Goal: Task Accomplishment & Management: Use online tool/utility

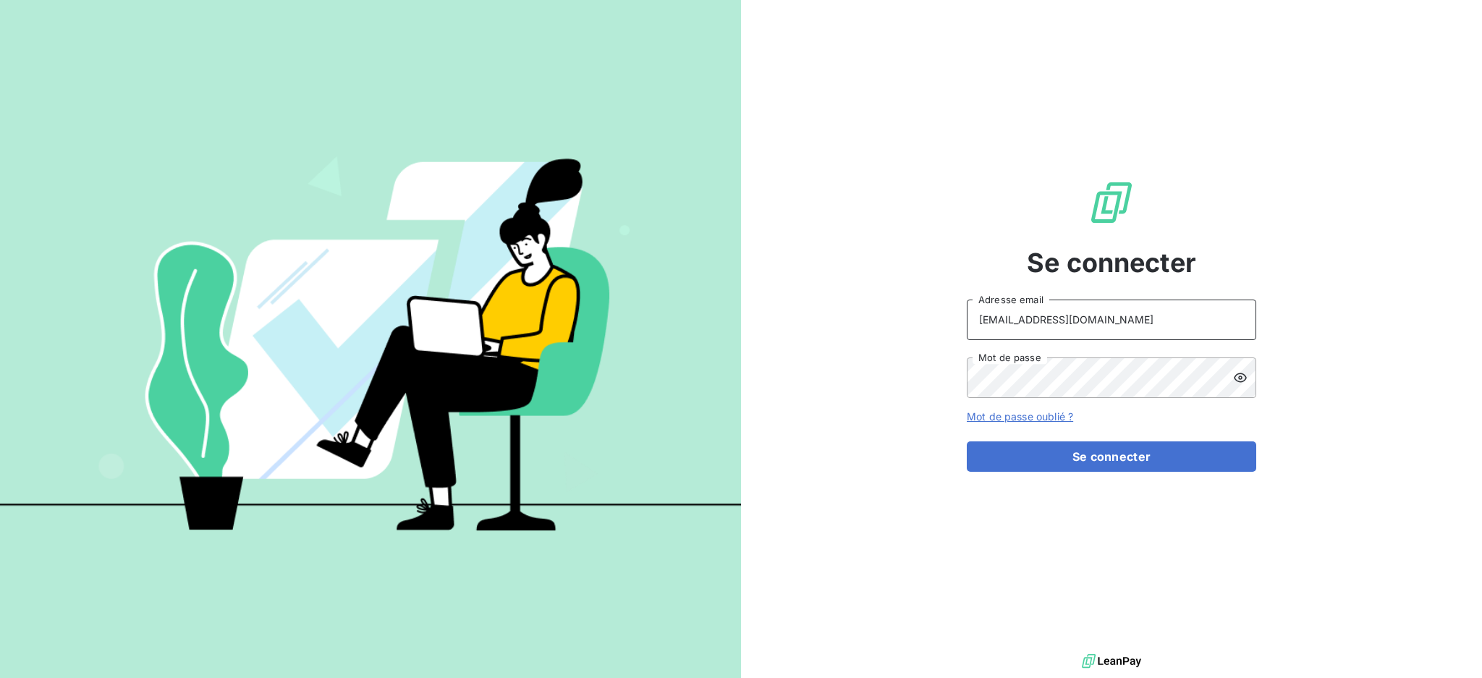
drag, startPoint x: 1105, startPoint y: 329, endPoint x: 1034, endPoint y: 329, distance: 70.9
click at [1034, 329] on input "[EMAIL_ADDRESS][DOMAIN_NAME]" at bounding box center [1111, 320] width 289 height 41
type input "[EMAIL_ADDRESS][DOMAIN_NAME]"
click at [1027, 447] on button "Se connecter" at bounding box center [1111, 456] width 289 height 30
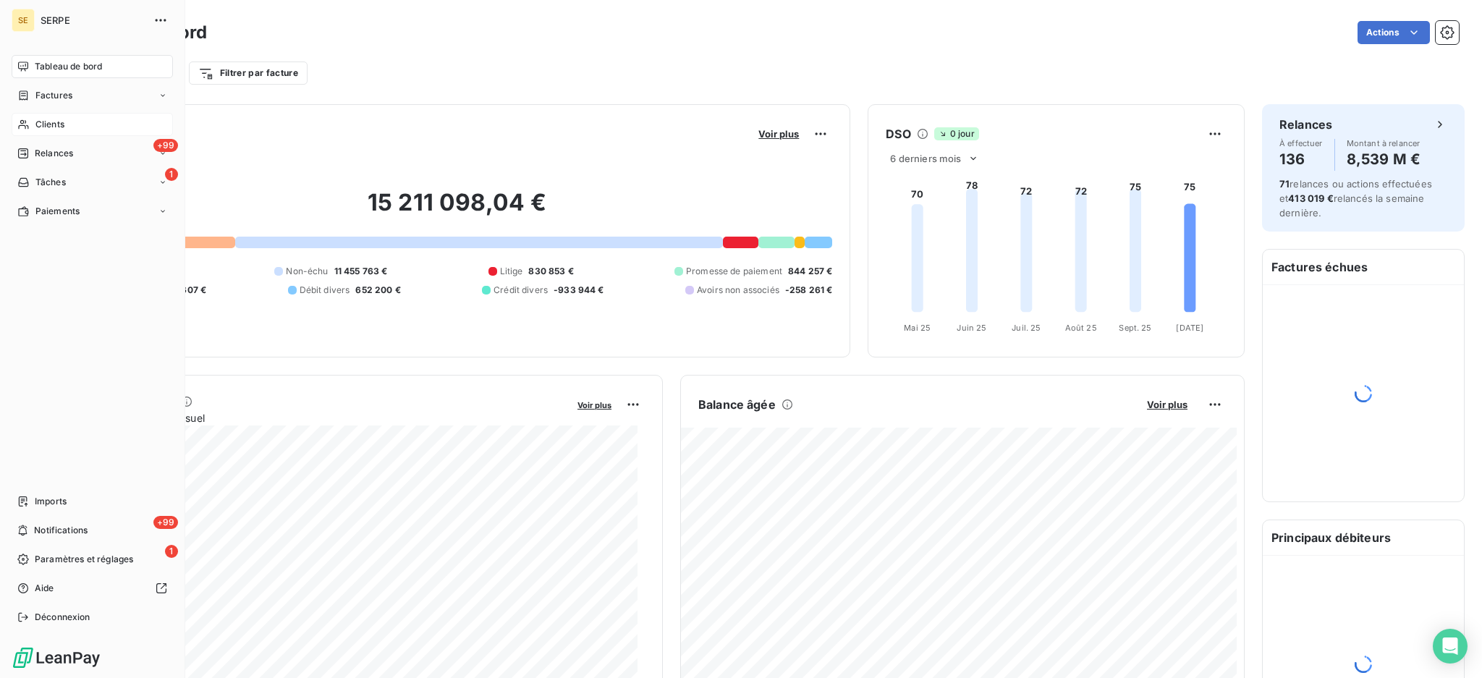
click at [48, 122] on span "Clients" at bounding box center [49, 124] width 29 height 13
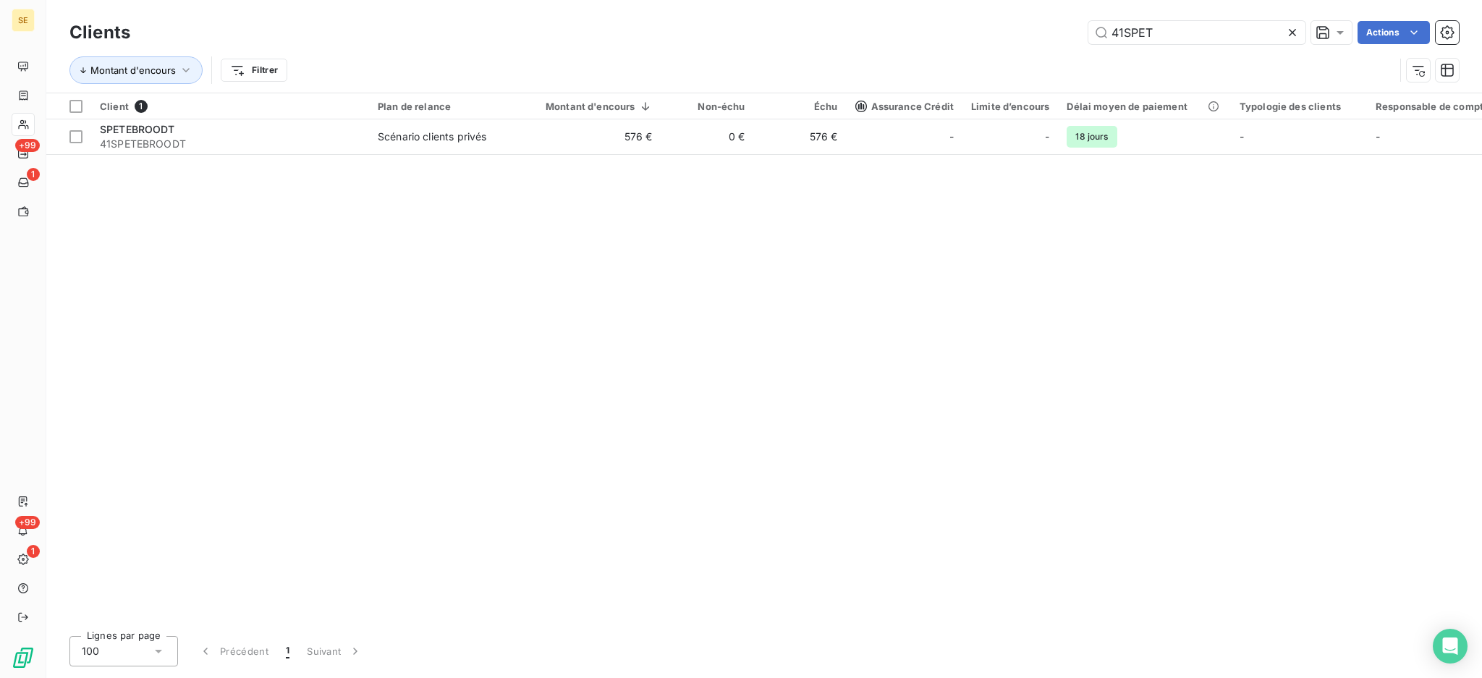
type input "41SPET"
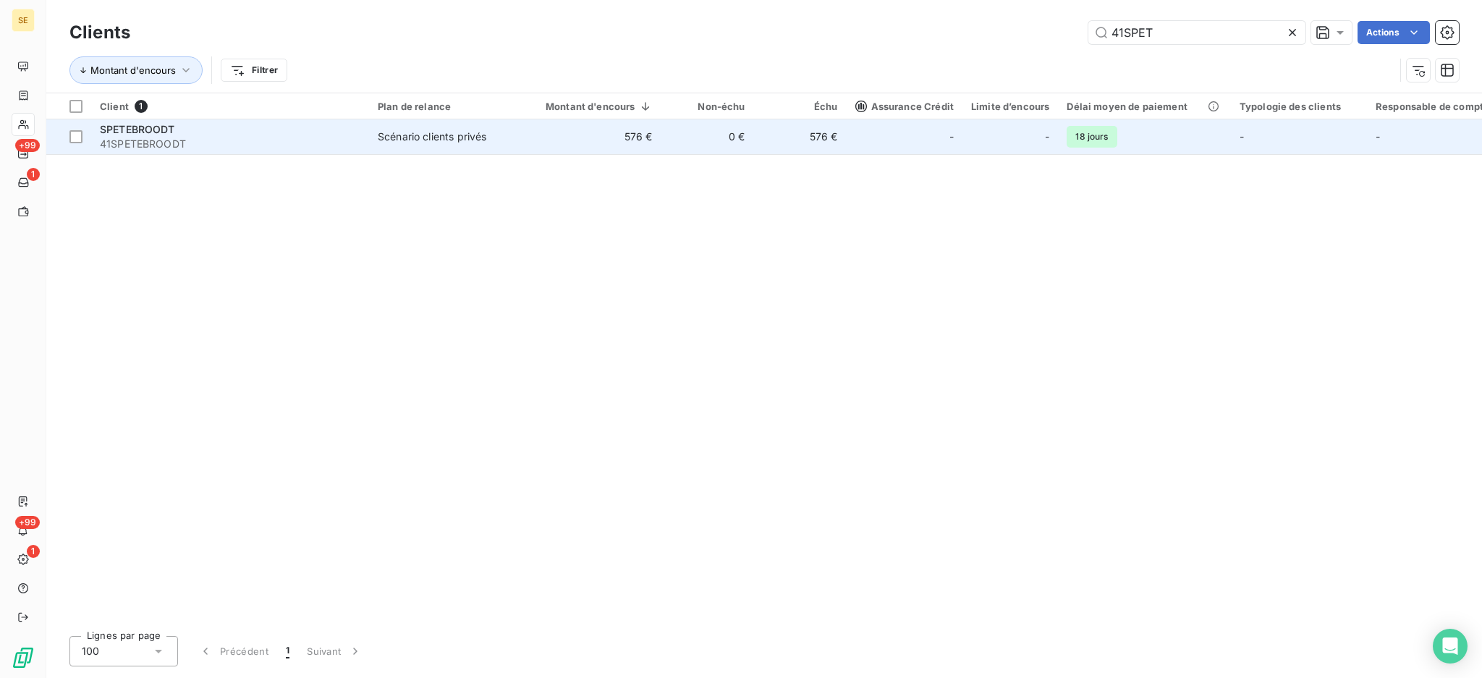
click at [572, 125] on td "576 €" at bounding box center [591, 136] width 142 height 35
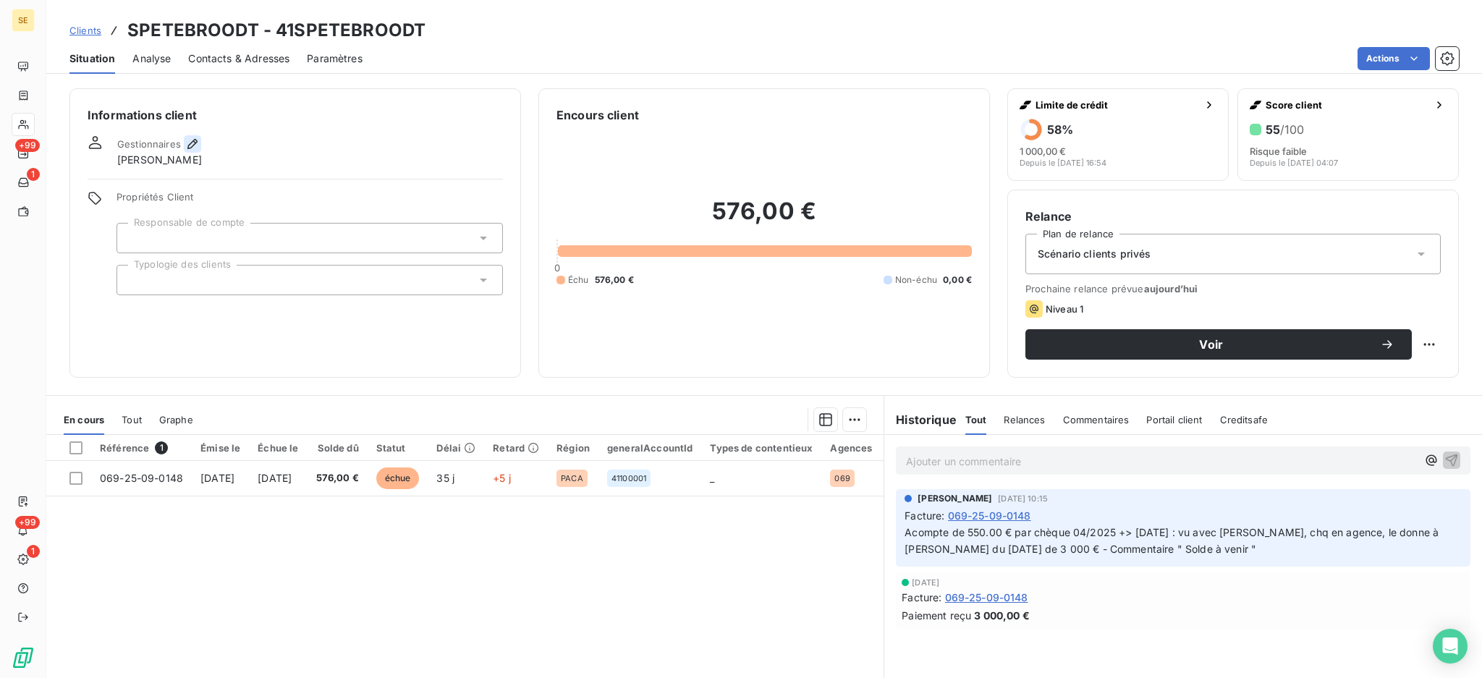
click at [190, 143] on icon "button" at bounding box center [192, 144] width 10 height 10
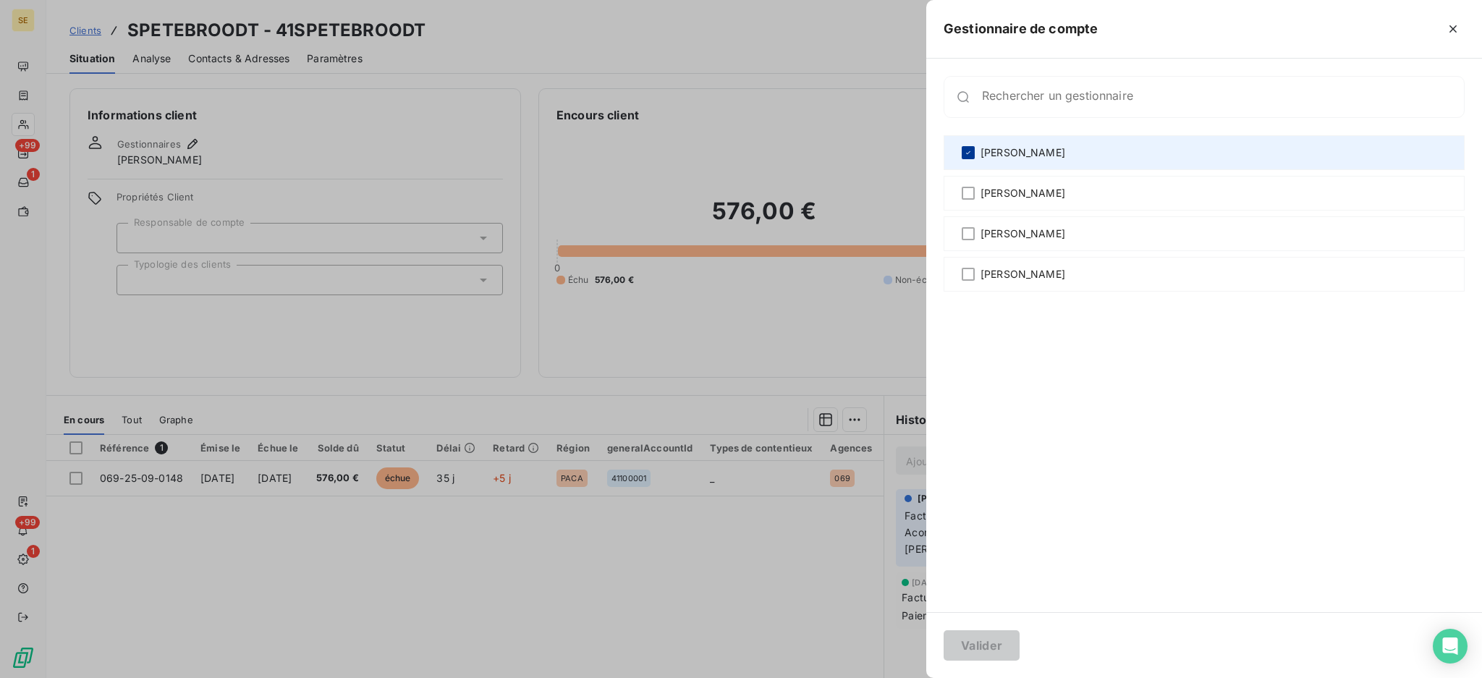
click at [972, 155] on icon at bounding box center [968, 152] width 9 height 9
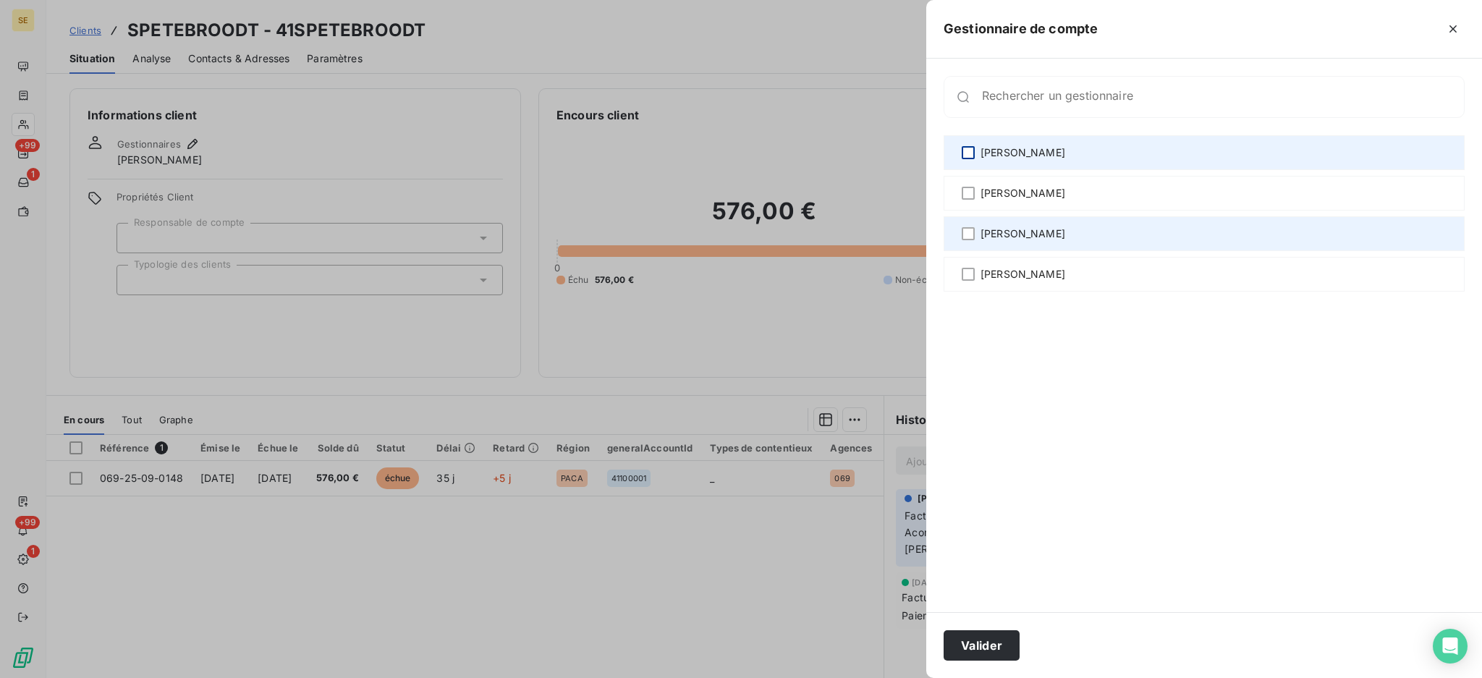
click at [967, 240] on div "[PERSON_NAME]" at bounding box center [1204, 233] width 521 height 35
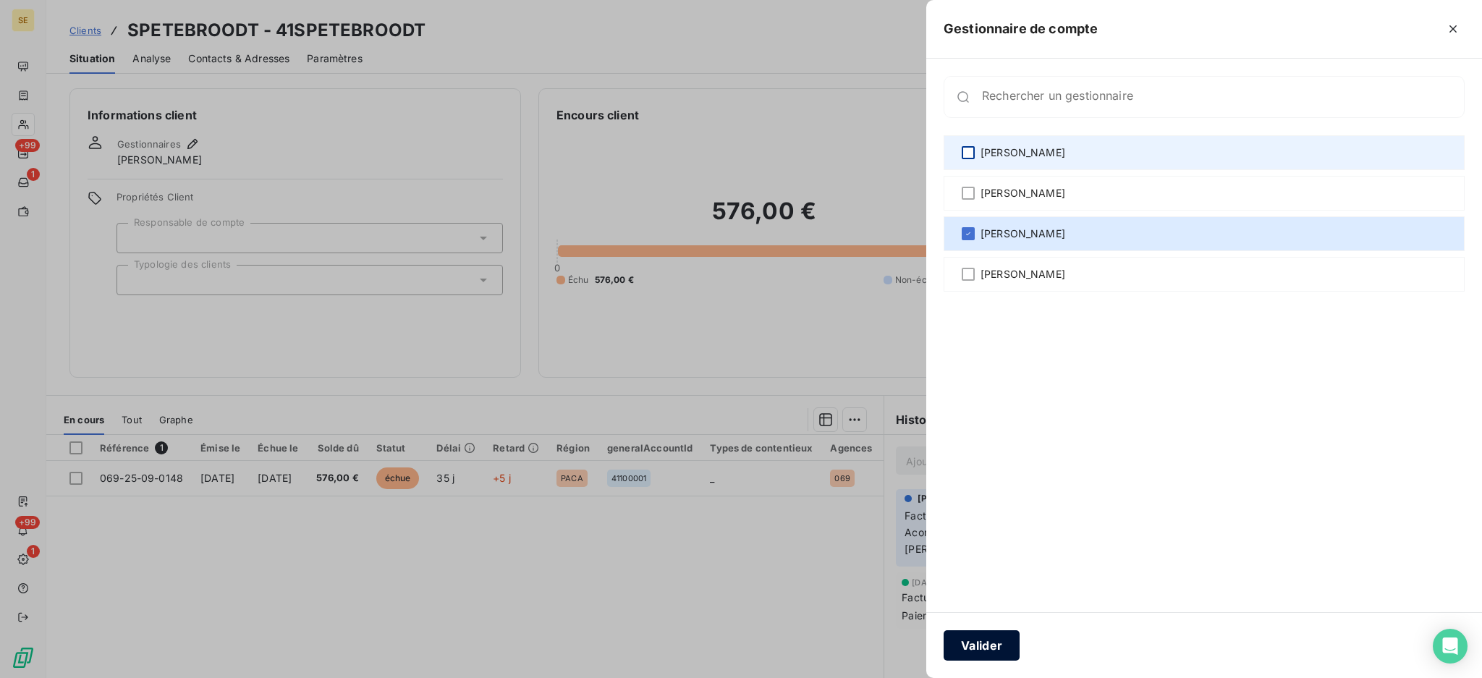
click at [997, 650] on button "Valider" at bounding box center [982, 645] width 76 height 30
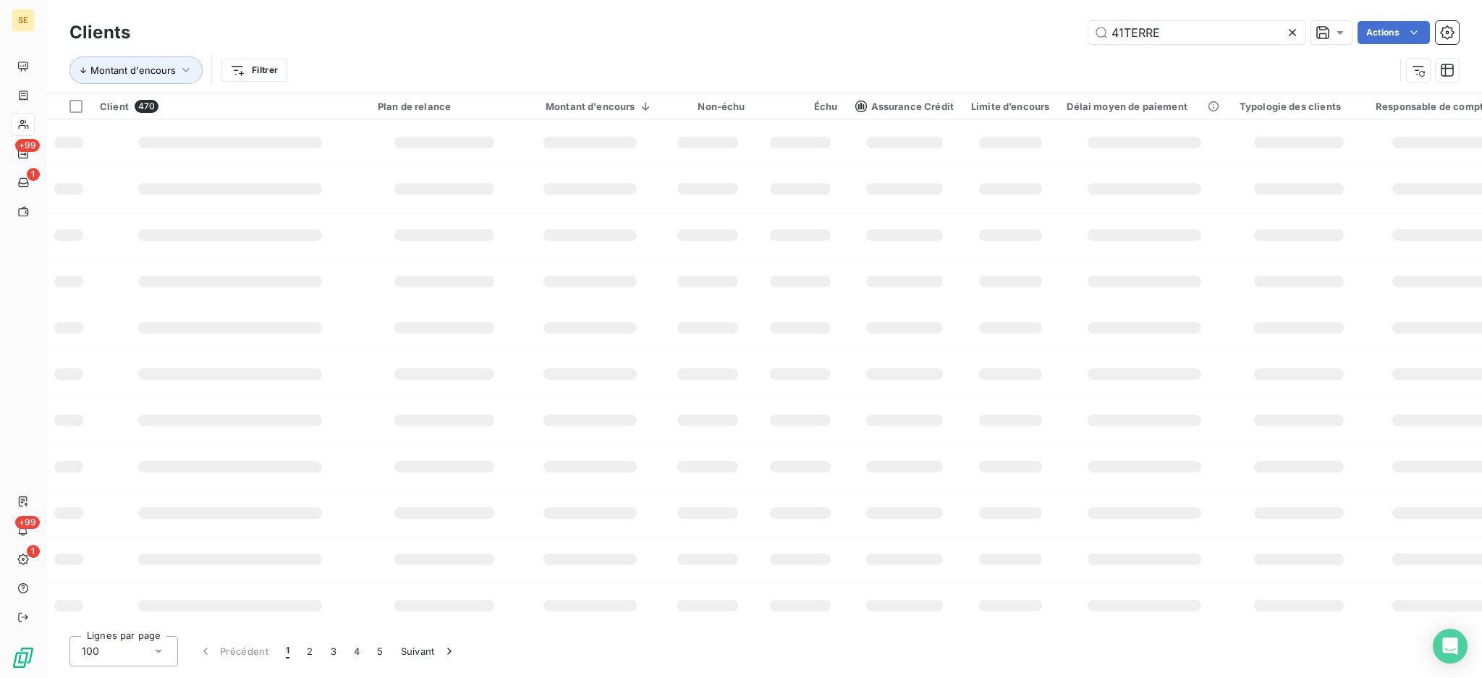
type input "41TERRE"
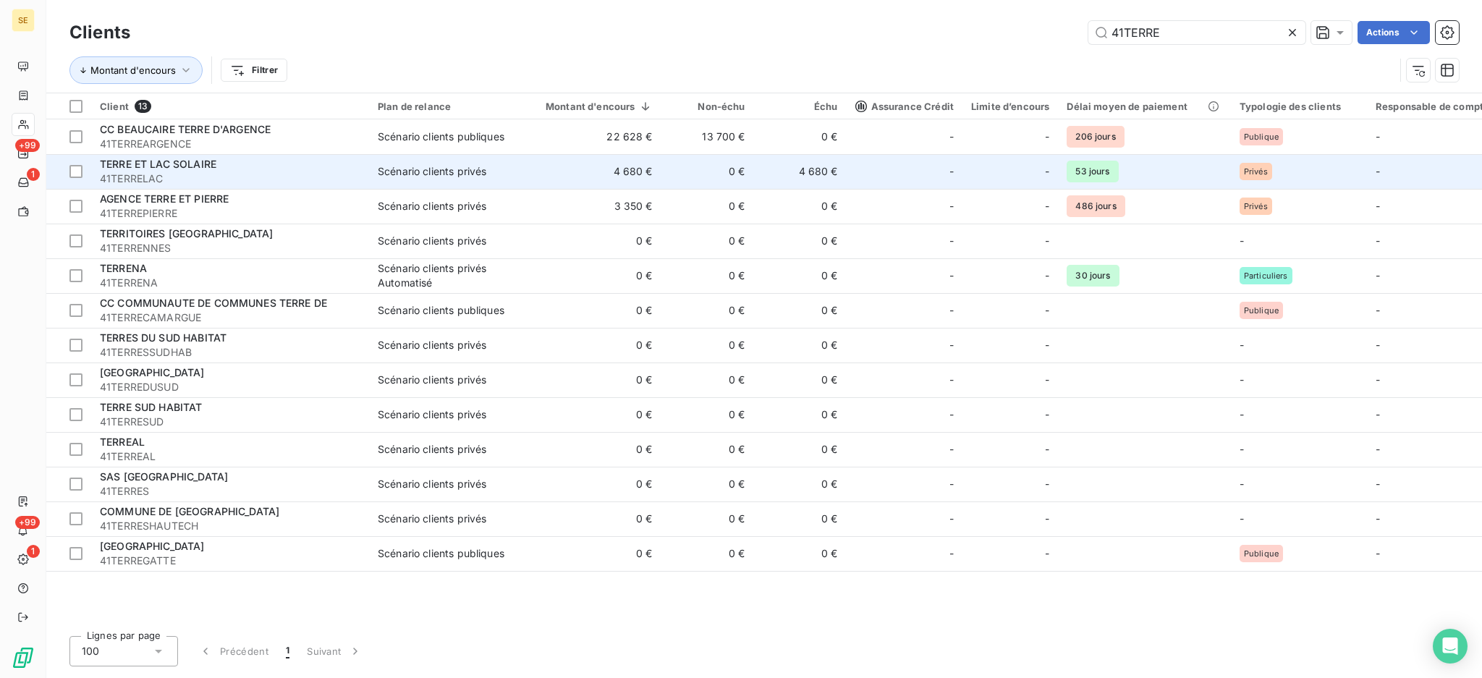
click at [553, 171] on td "4 680 €" at bounding box center [591, 171] width 142 height 35
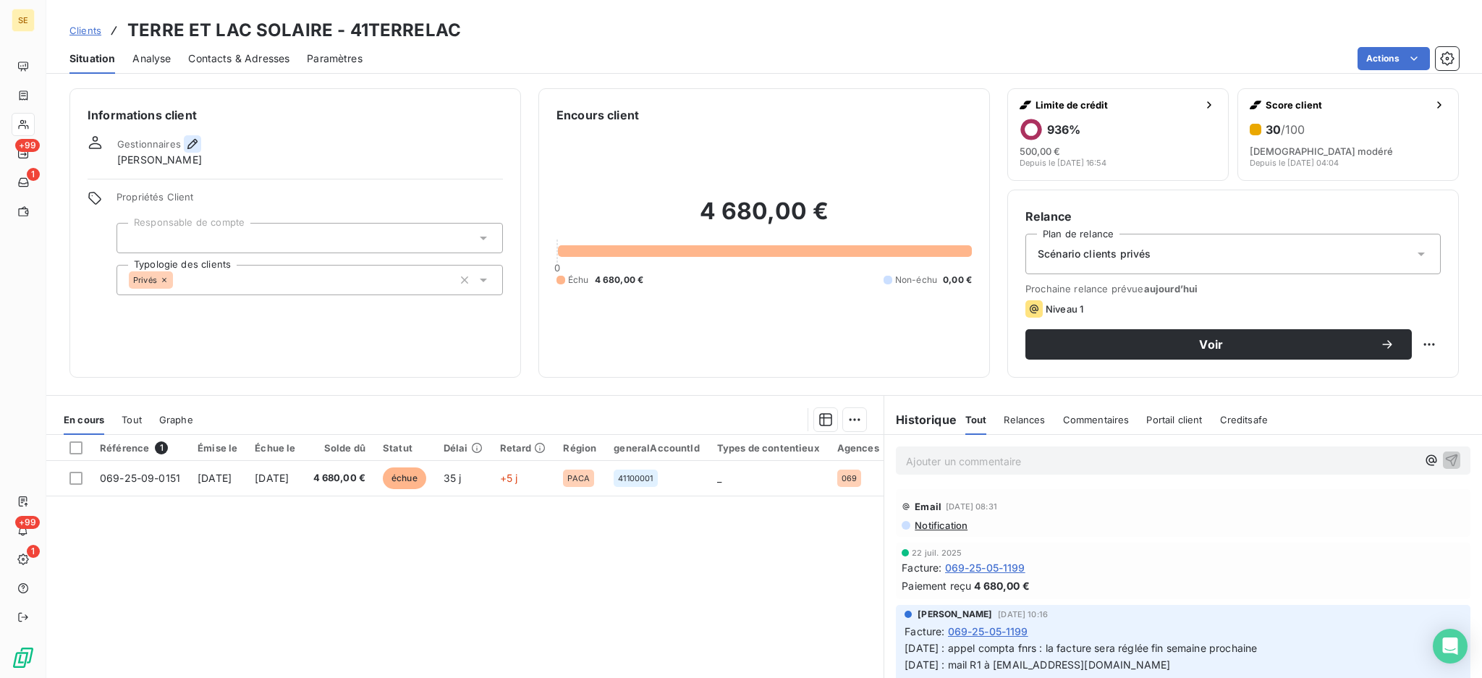
click at [191, 139] on icon "button" at bounding box center [192, 144] width 14 height 14
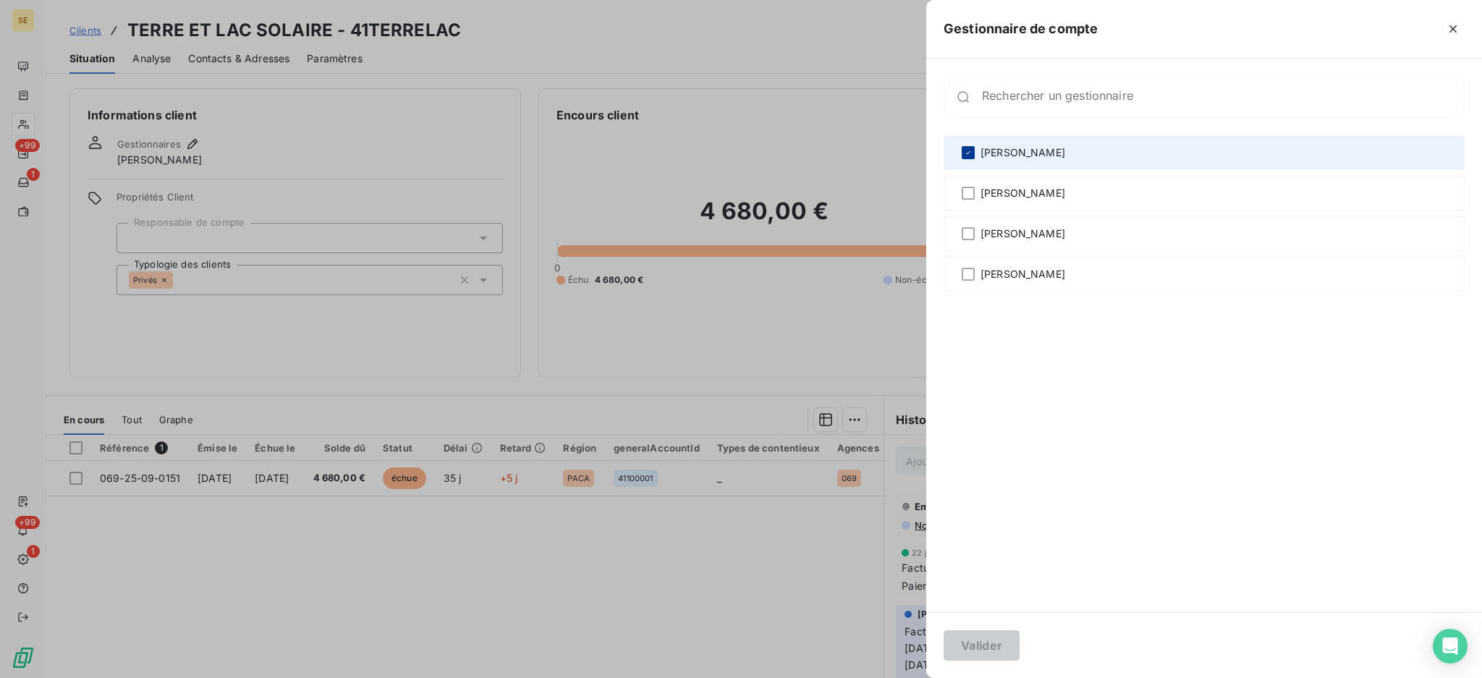
click at [970, 150] on icon at bounding box center [968, 152] width 9 height 9
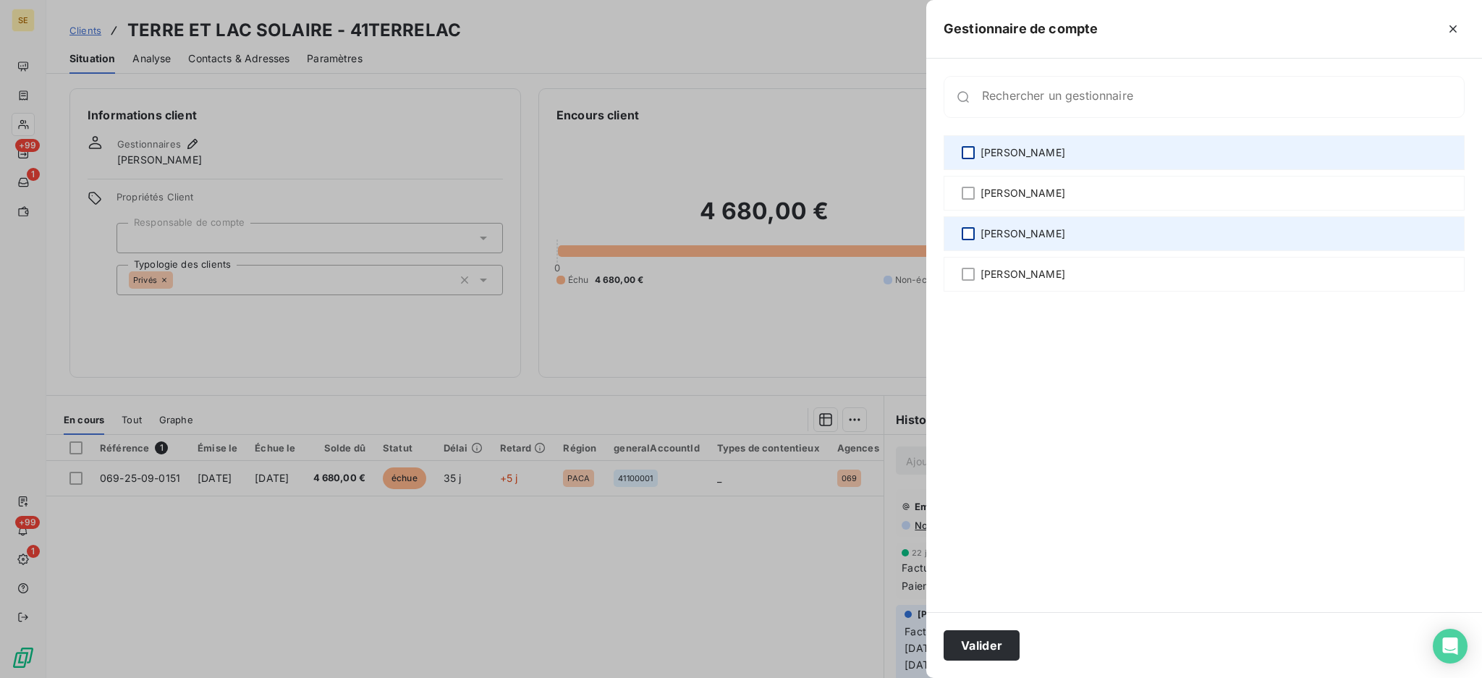
click at [964, 237] on div at bounding box center [968, 233] width 13 height 13
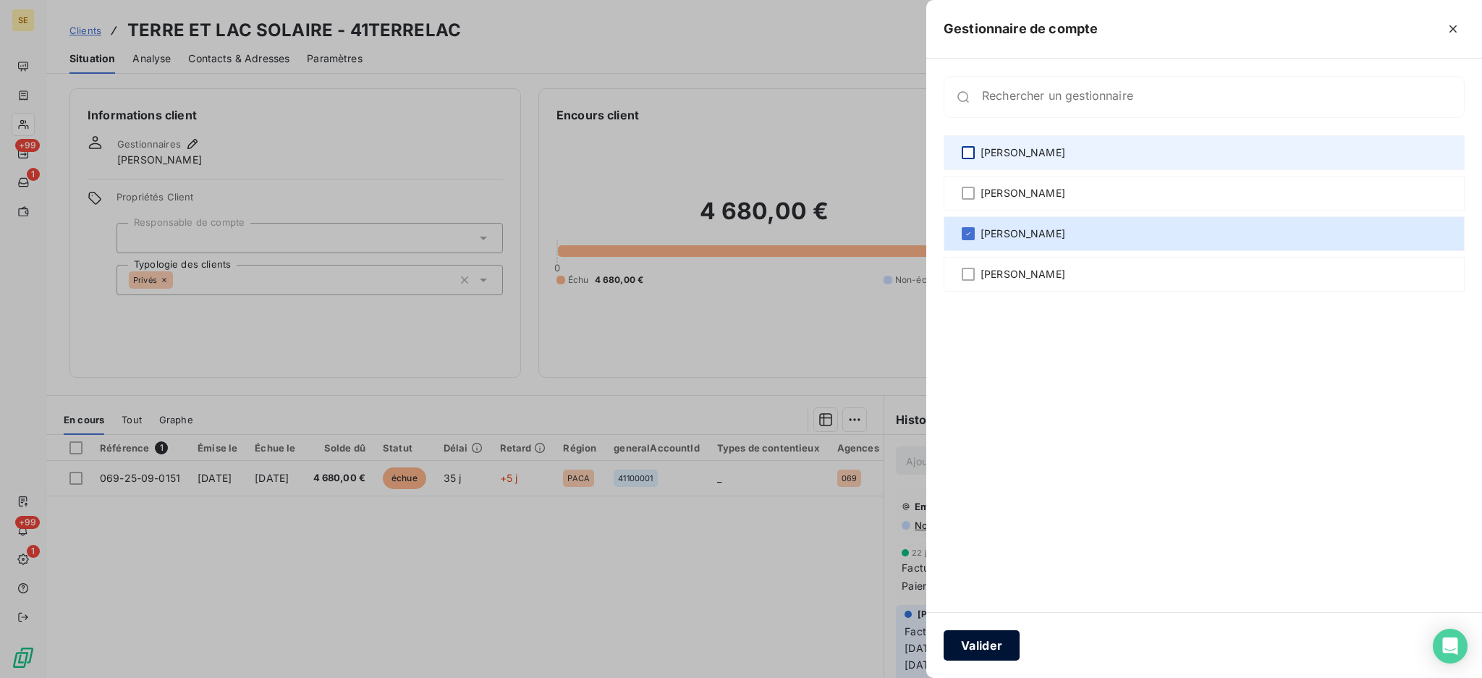
click at [976, 648] on button "Valider" at bounding box center [982, 645] width 76 height 30
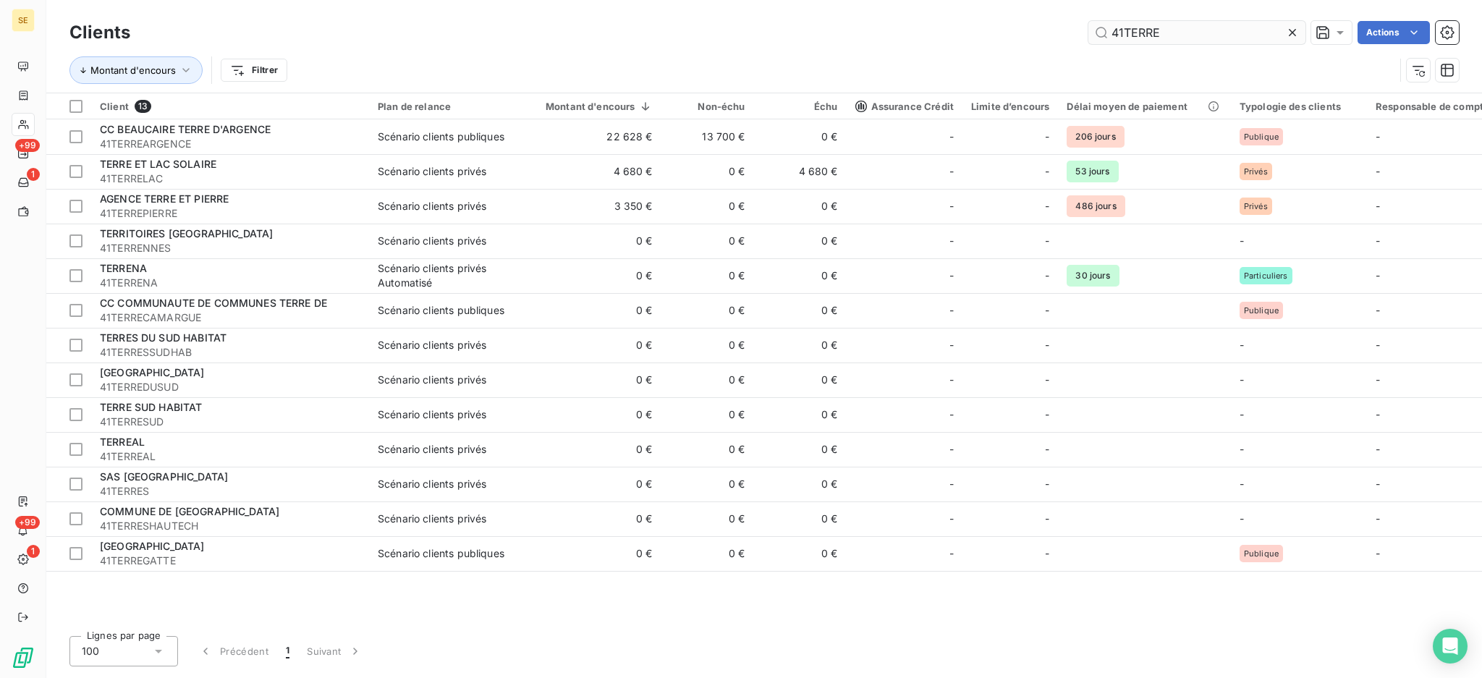
click at [1217, 34] on input "41TERRE" at bounding box center [1196, 32] width 217 height 23
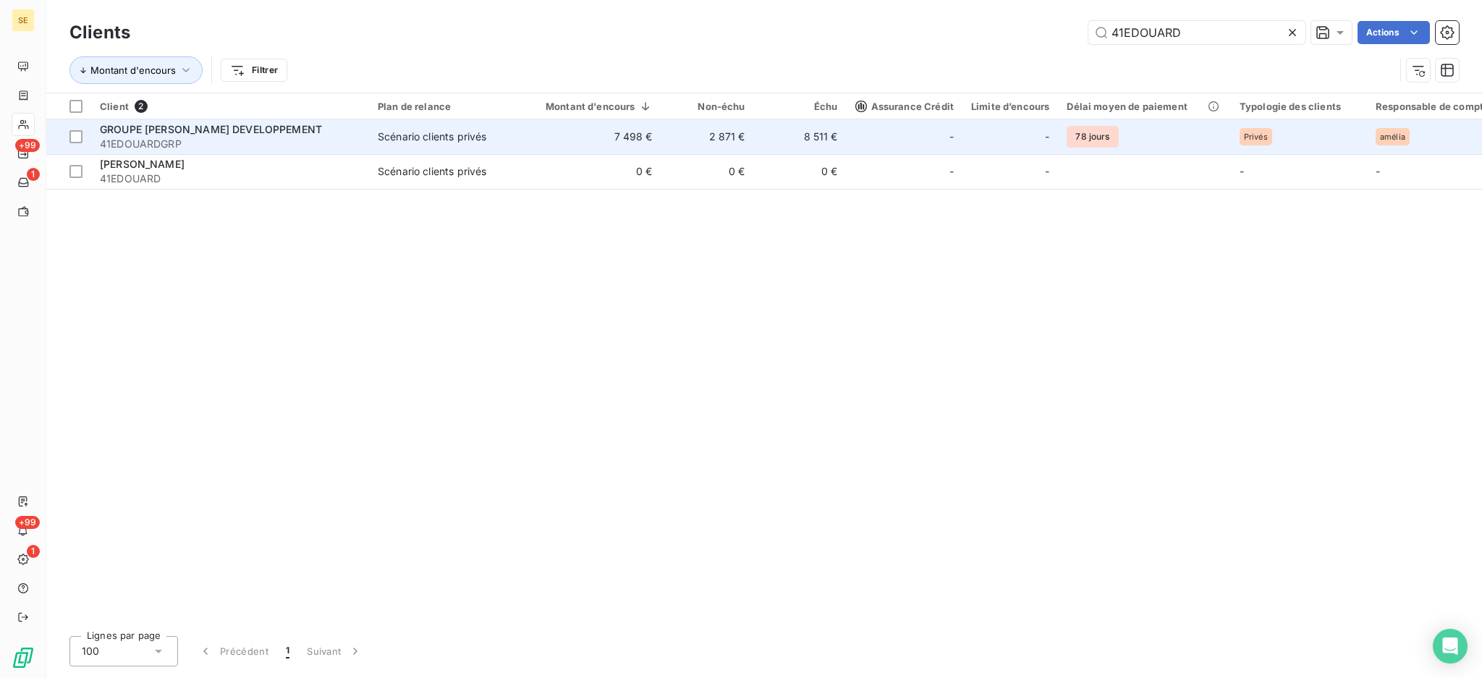
type input "41EDOUARD"
click at [446, 132] on div "Scénario clients privés" at bounding box center [432, 137] width 109 height 14
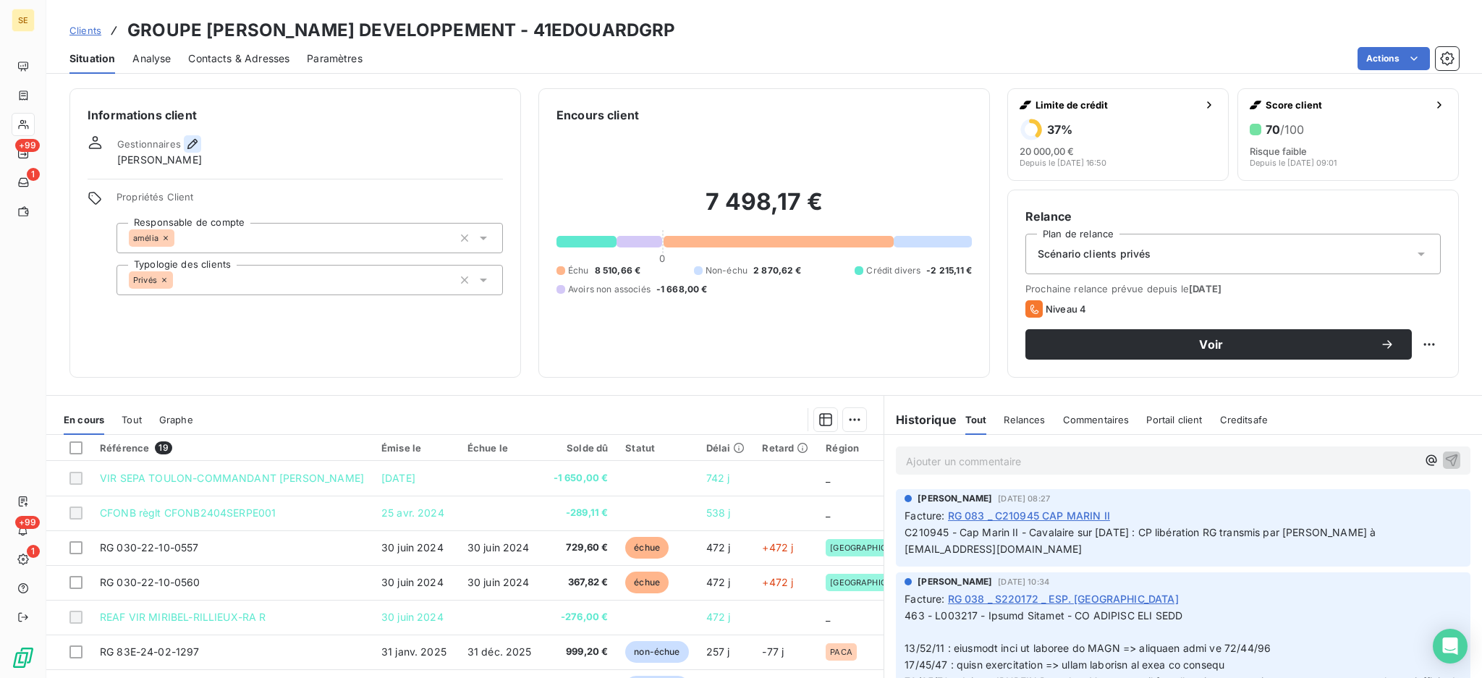
click at [193, 143] on icon "button" at bounding box center [192, 144] width 10 height 10
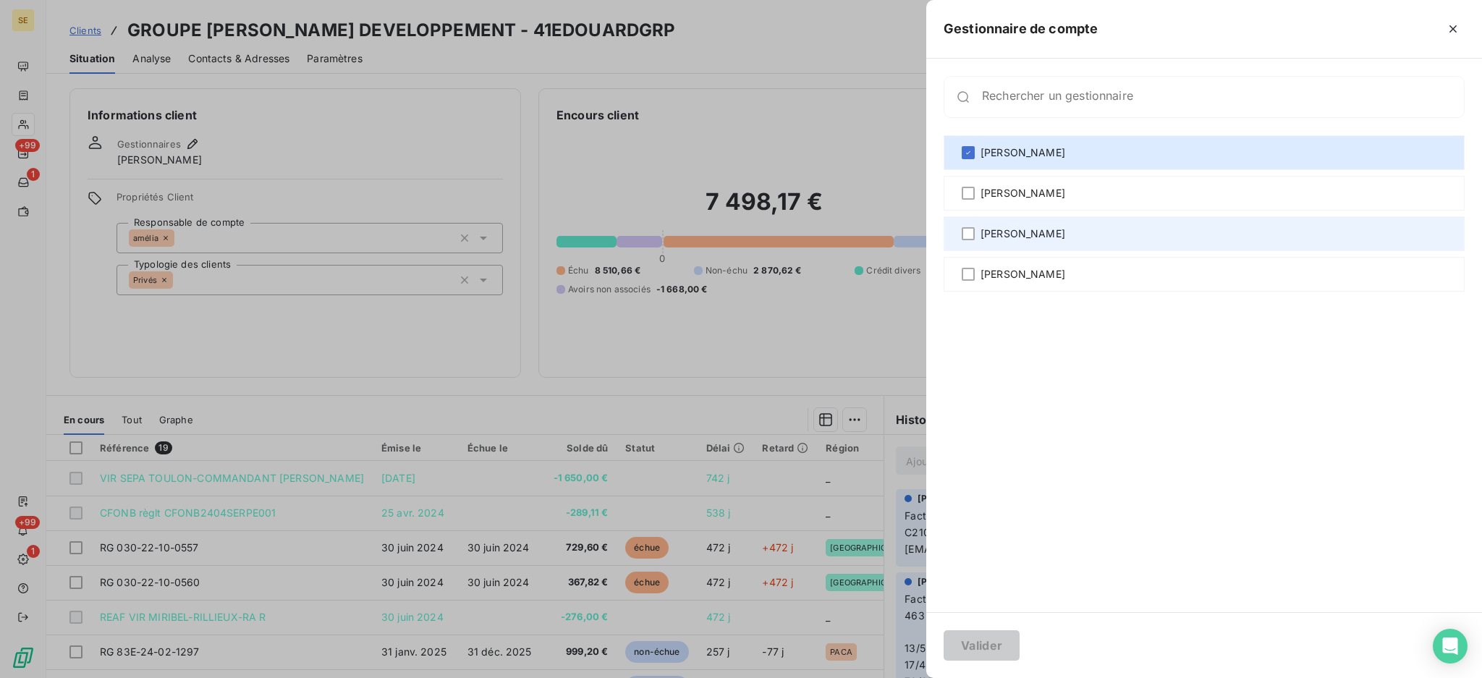
click at [1017, 232] on span "[PERSON_NAME]" at bounding box center [1022, 233] width 85 height 14
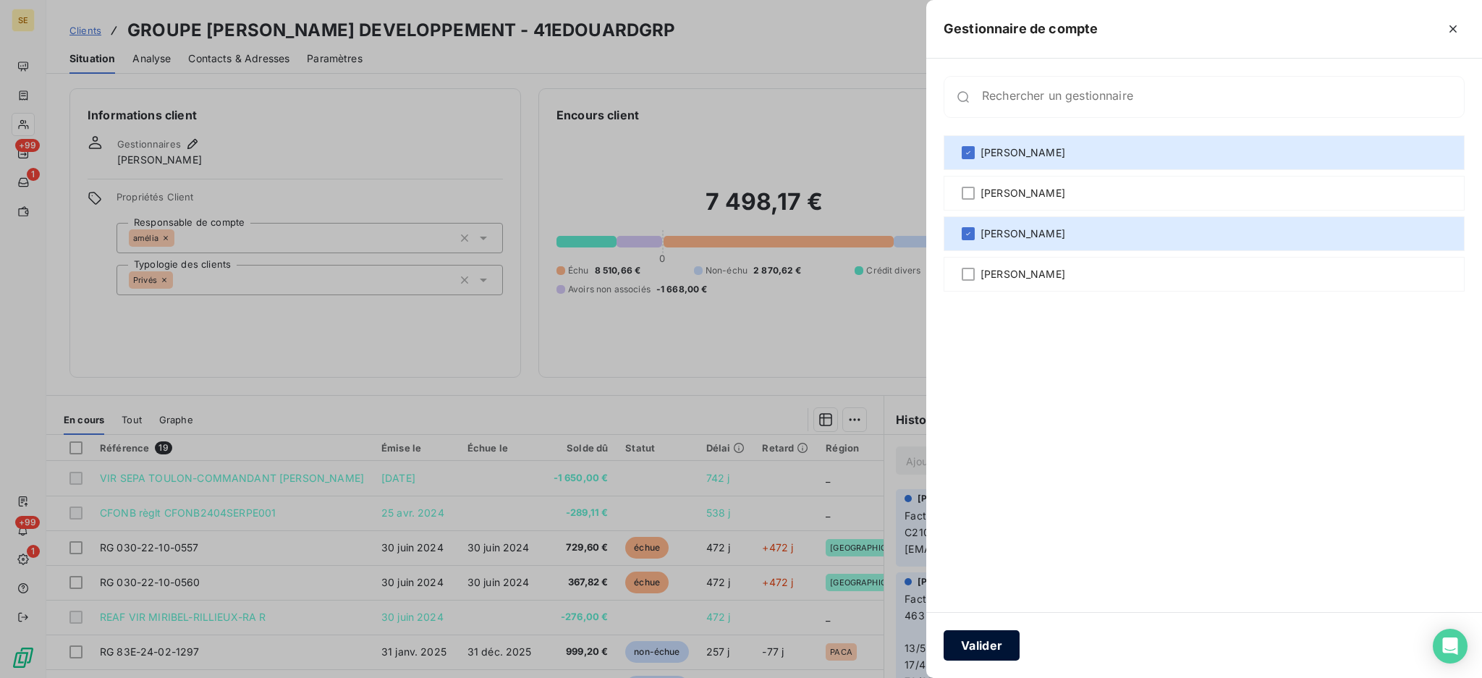
click at [983, 648] on button "Valider" at bounding box center [982, 645] width 76 height 30
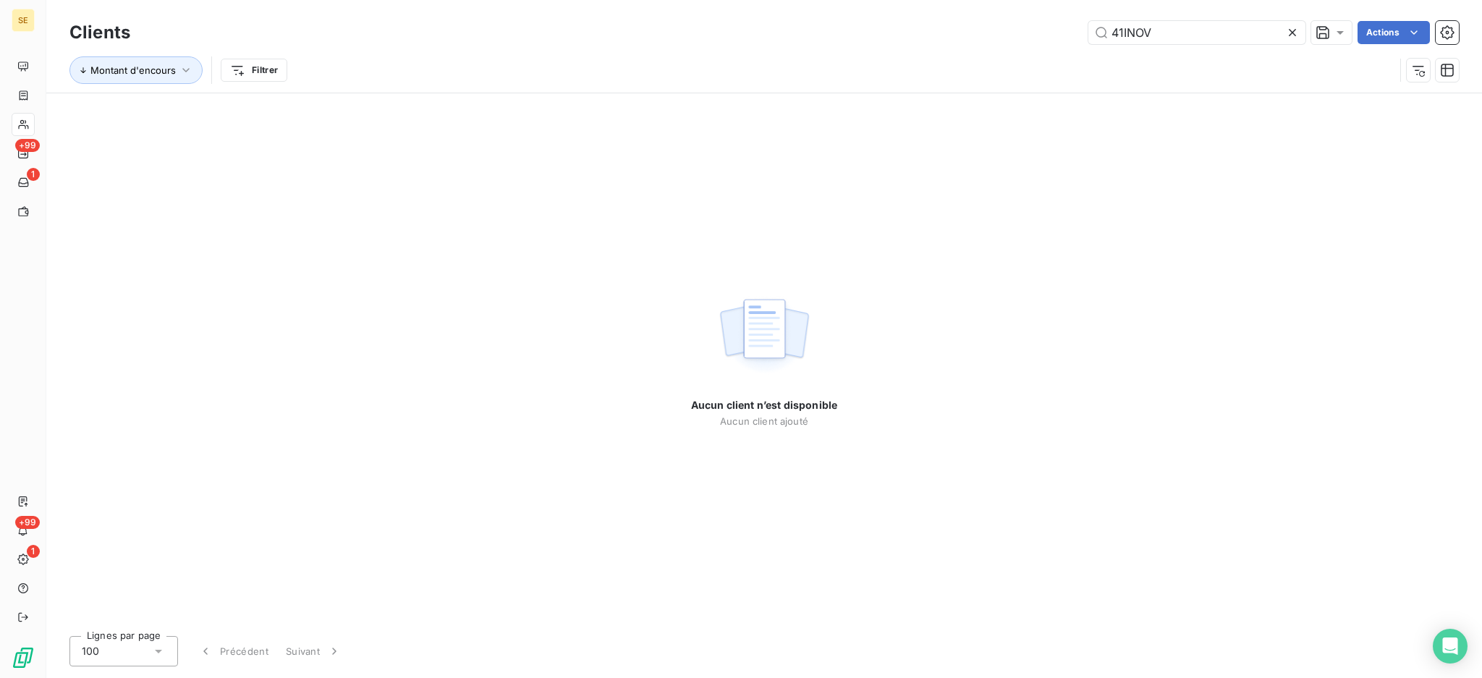
drag, startPoint x: 1165, startPoint y: 34, endPoint x: 1048, endPoint y: 10, distance: 118.9
click at [1048, 10] on div "Clients 41INOV Actions Montant d'encours Filtrer" at bounding box center [764, 46] width 1436 height 93
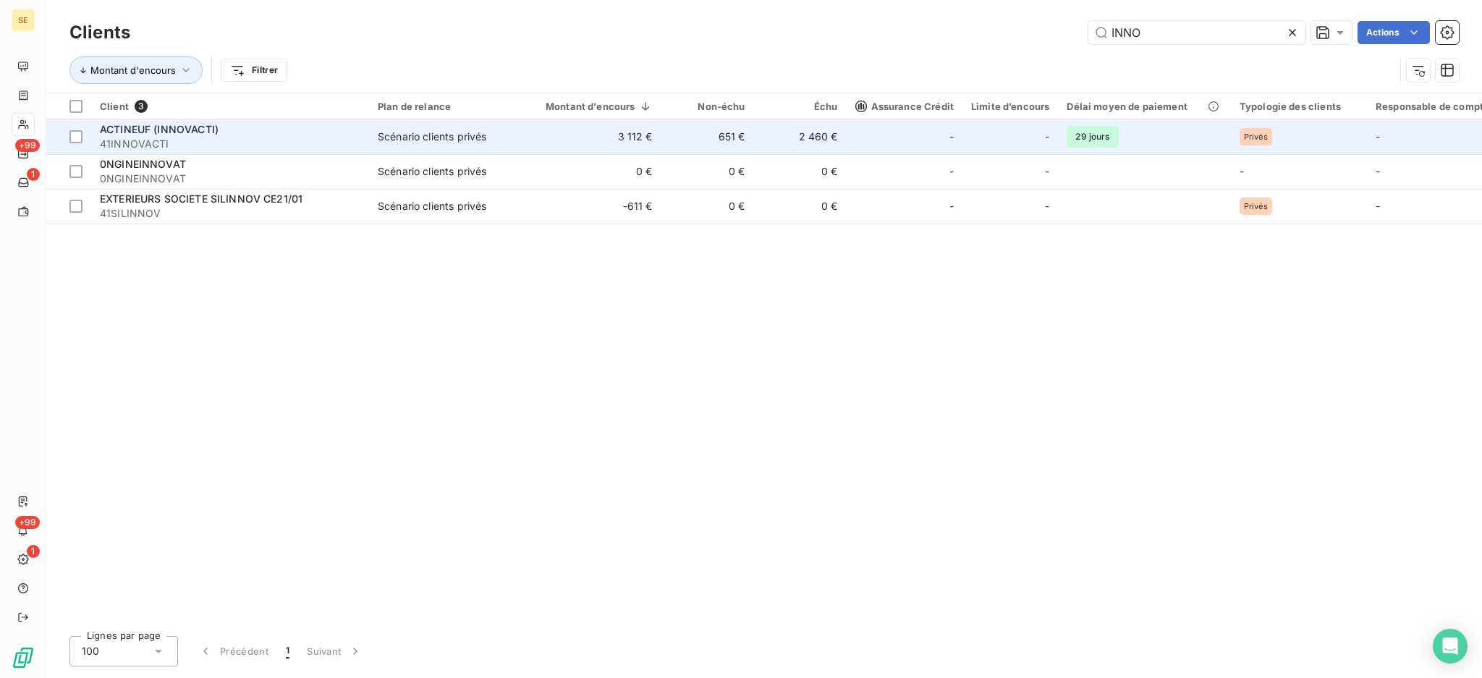
type input "INNO"
click at [206, 135] on div "ACTINEUF (INNOVACTI)" at bounding box center [230, 129] width 260 height 14
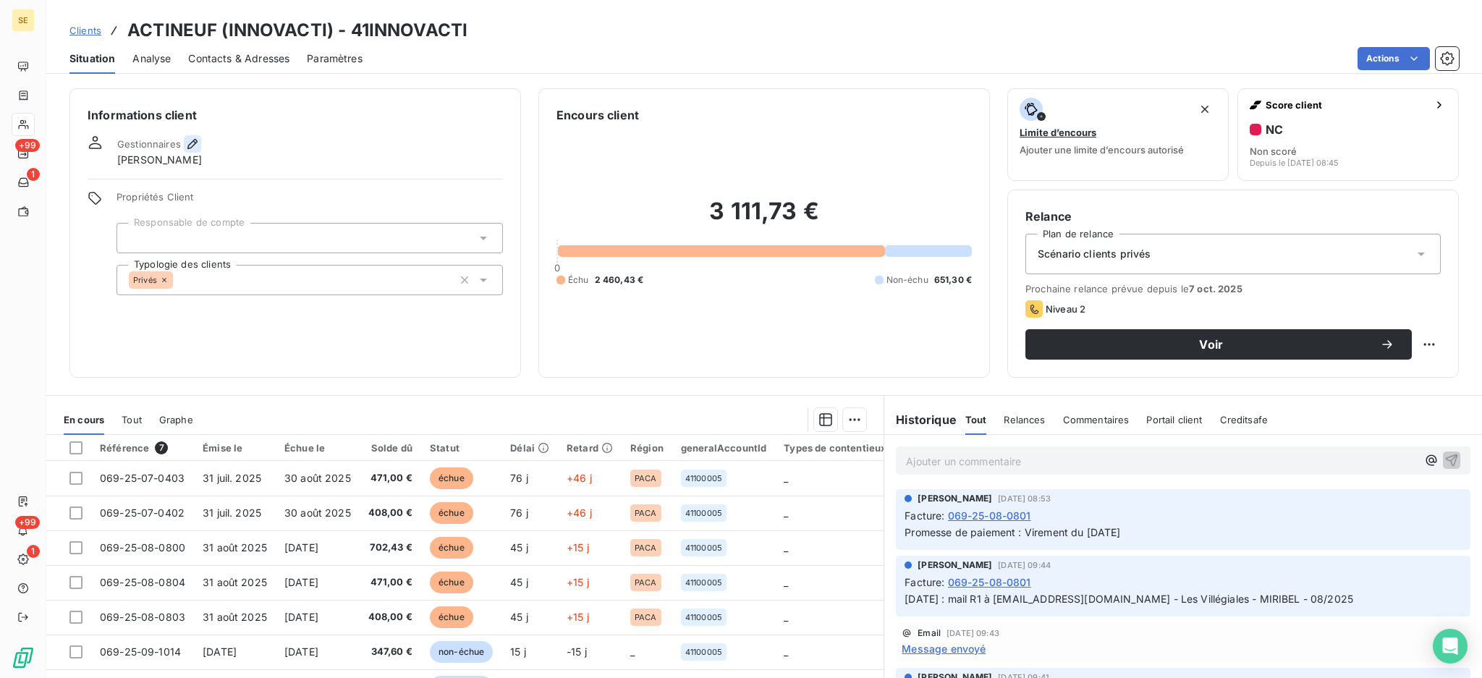
click at [192, 140] on icon "button" at bounding box center [192, 144] width 10 height 10
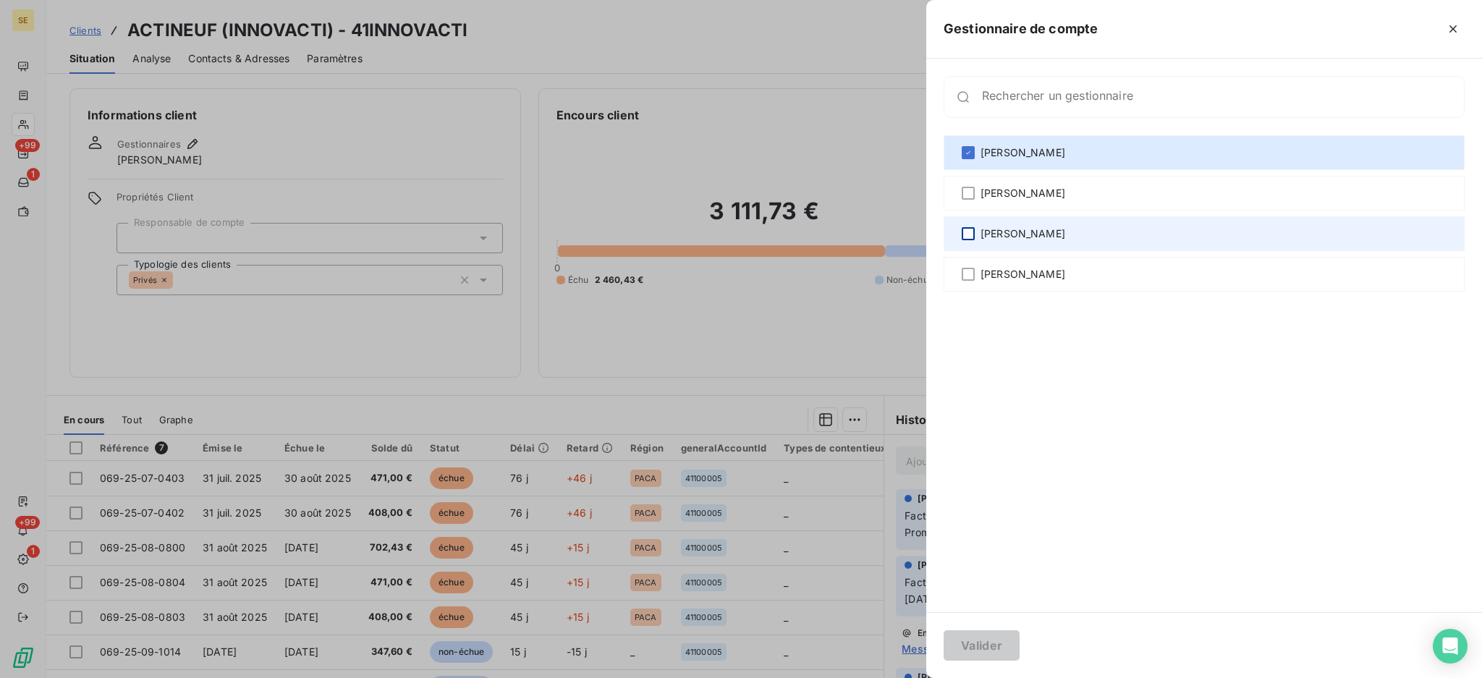
click at [973, 234] on div at bounding box center [968, 233] width 13 height 13
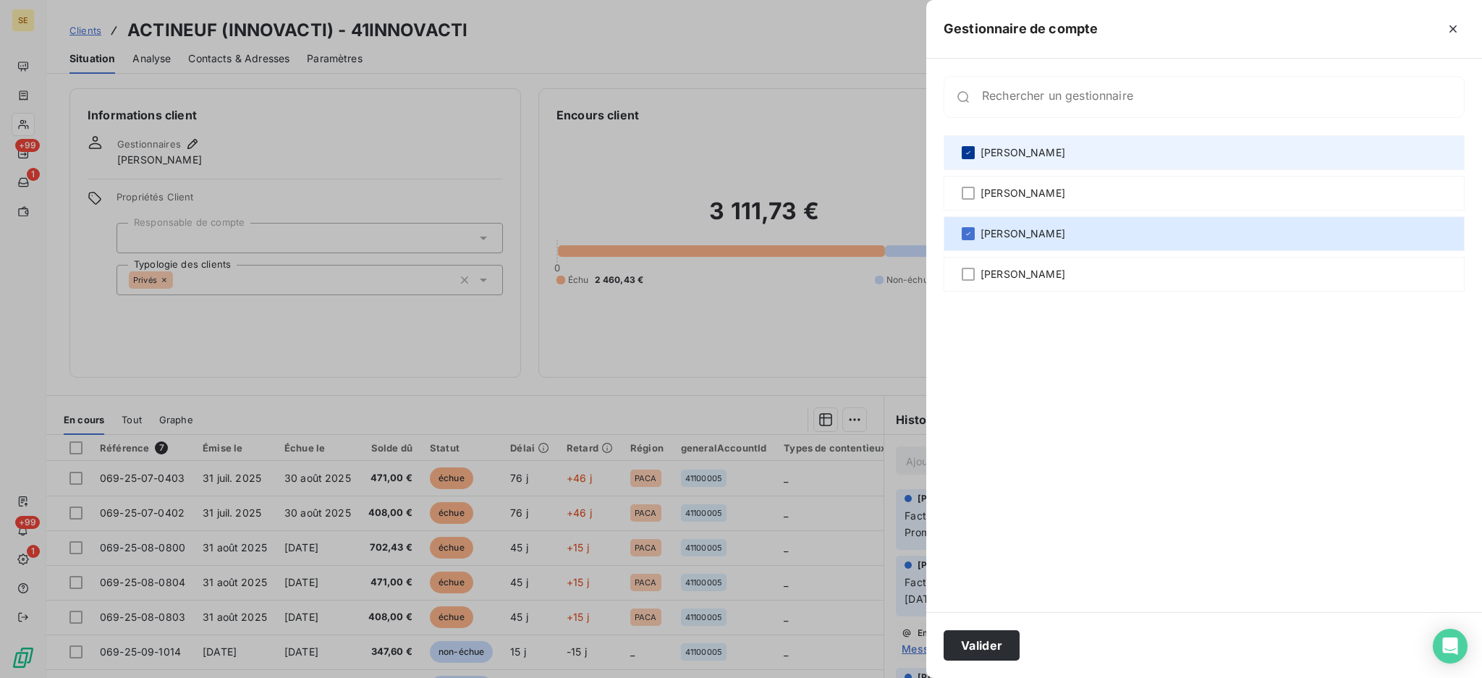
click at [964, 150] on icon at bounding box center [968, 152] width 9 height 9
click at [979, 647] on button "Valider" at bounding box center [982, 645] width 76 height 30
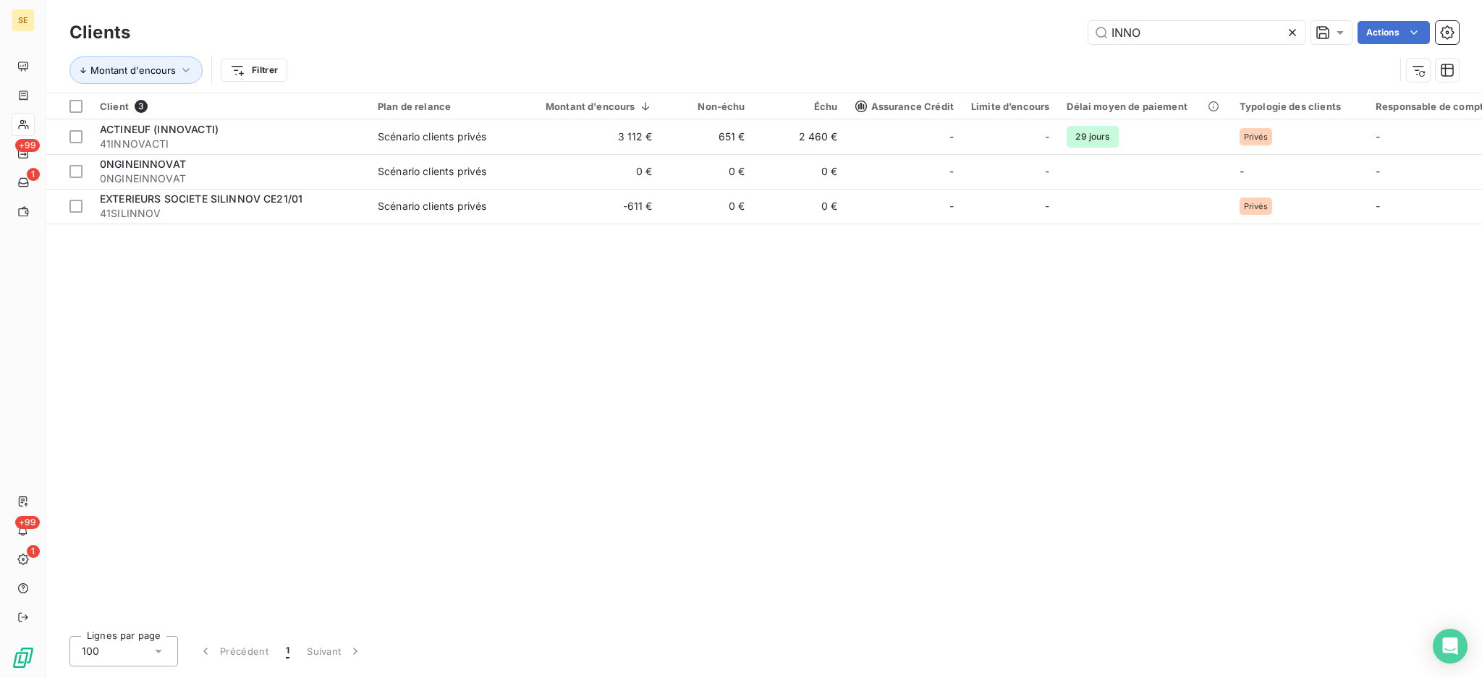
drag, startPoint x: 1145, startPoint y: 32, endPoint x: 1017, endPoint y: 24, distance: 128.3
click at [1043, 27] on div "INNO Actions" at bounding box center [803, 32] width 1311 height 23
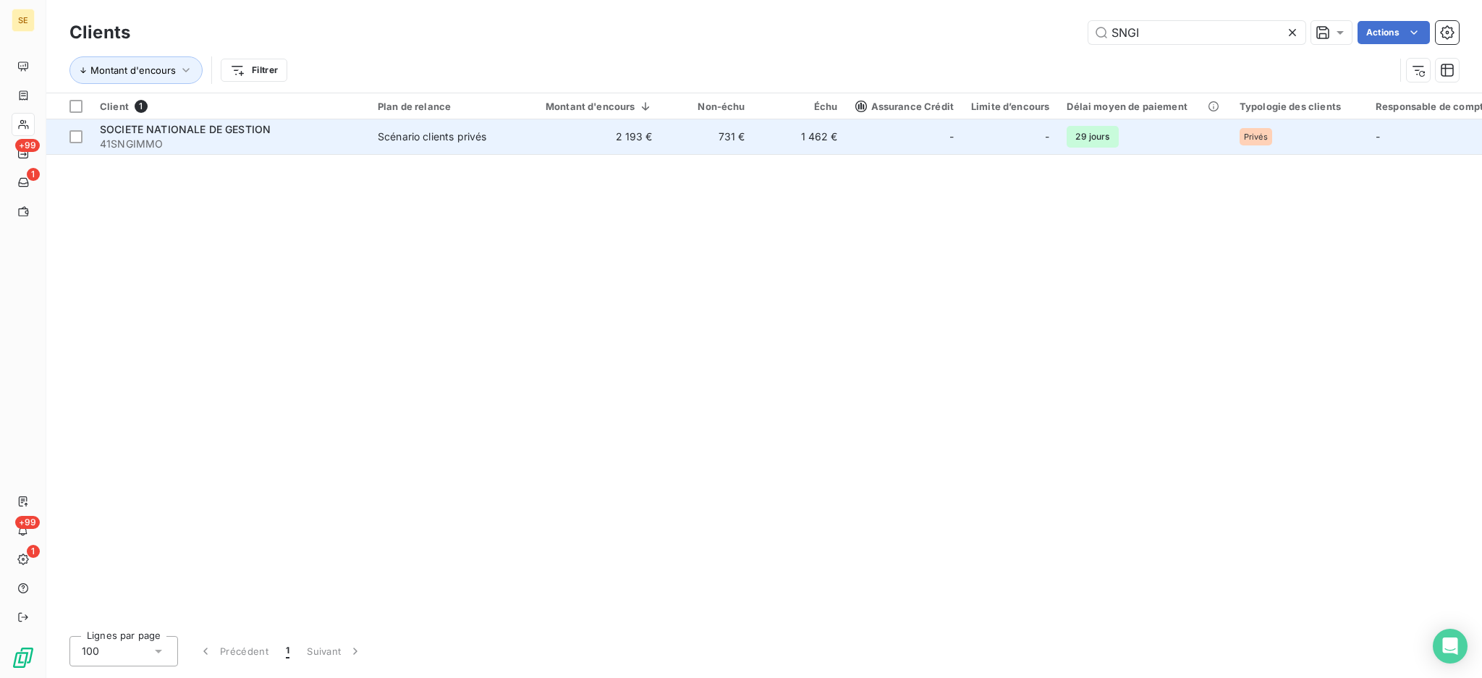
type input "SNGI"
click at [525, 128] on td "2 193 €" at bounding box center [591, 136] width 142 height 35
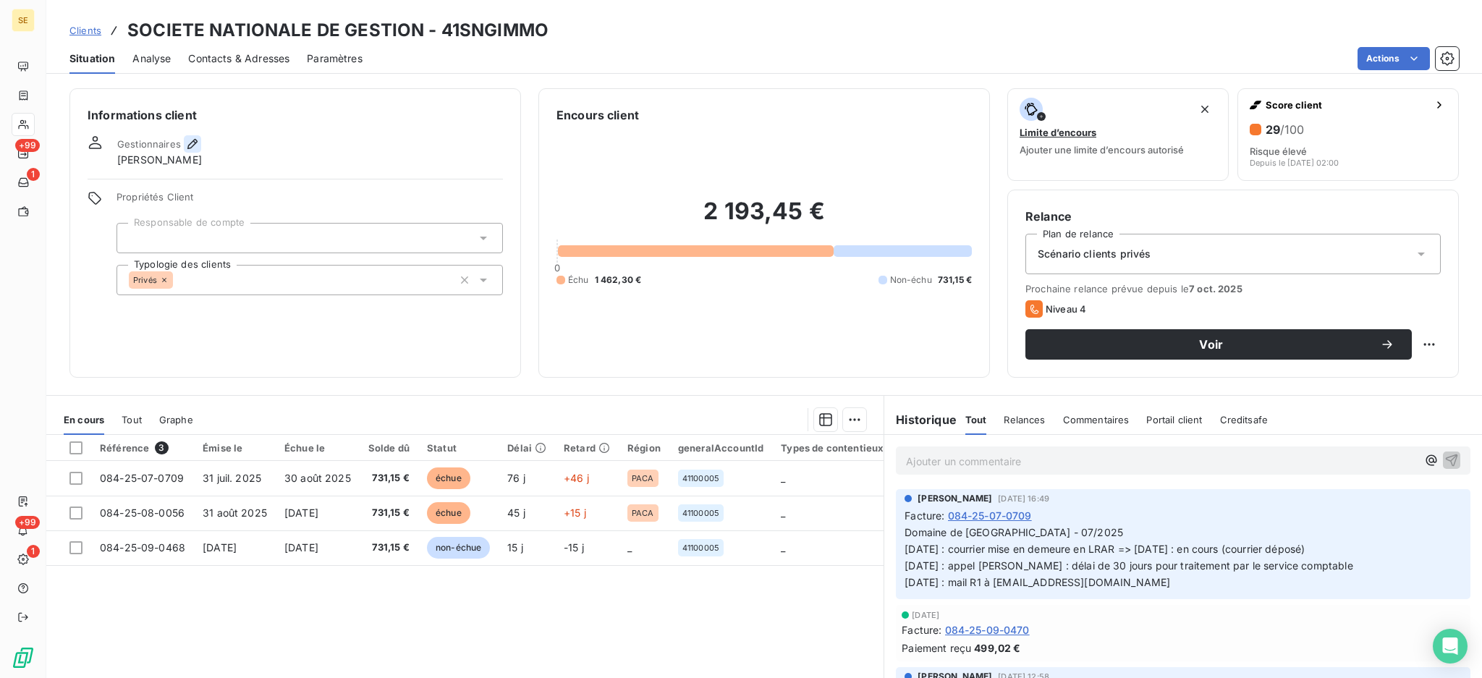
click at [187, 140] on icon "button" at bounding box center [192, 144] width 14 height 14
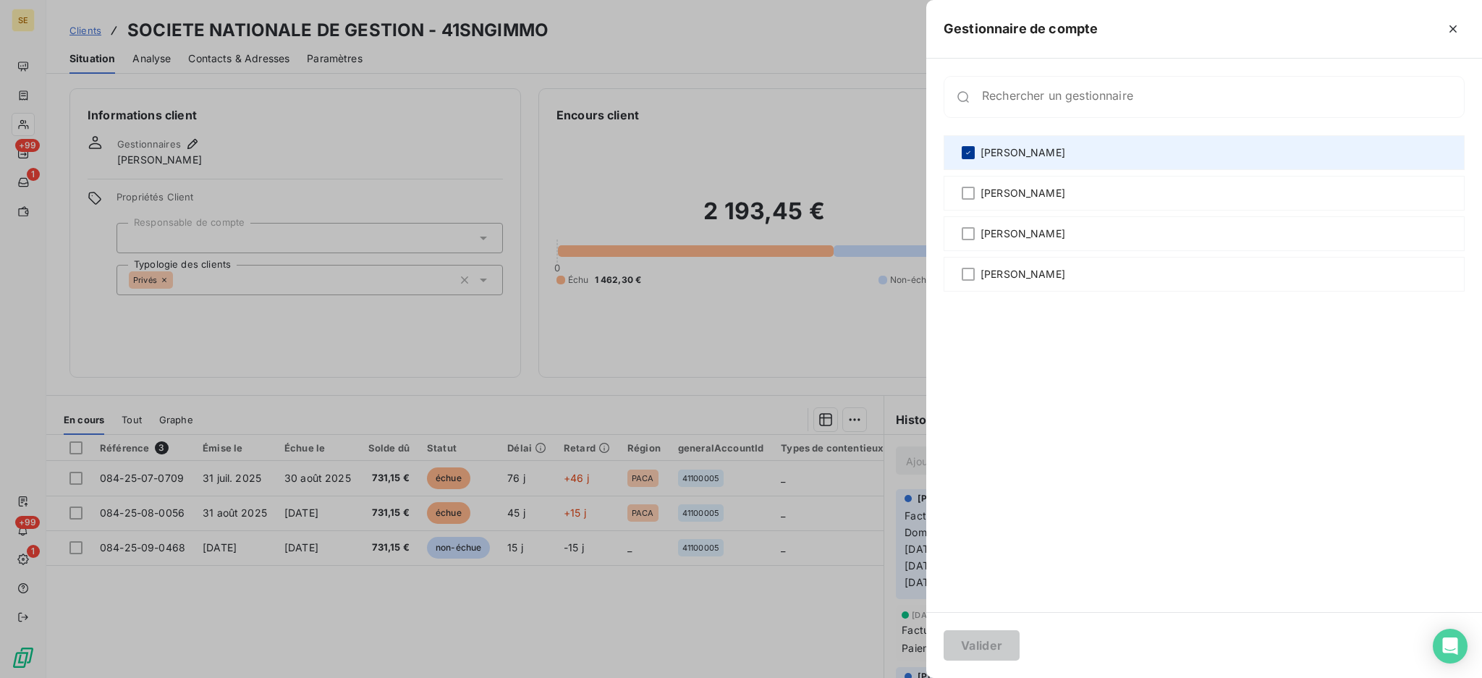
click at [966, 148] on icon at bounding box center [968, 152] width 9 height 9
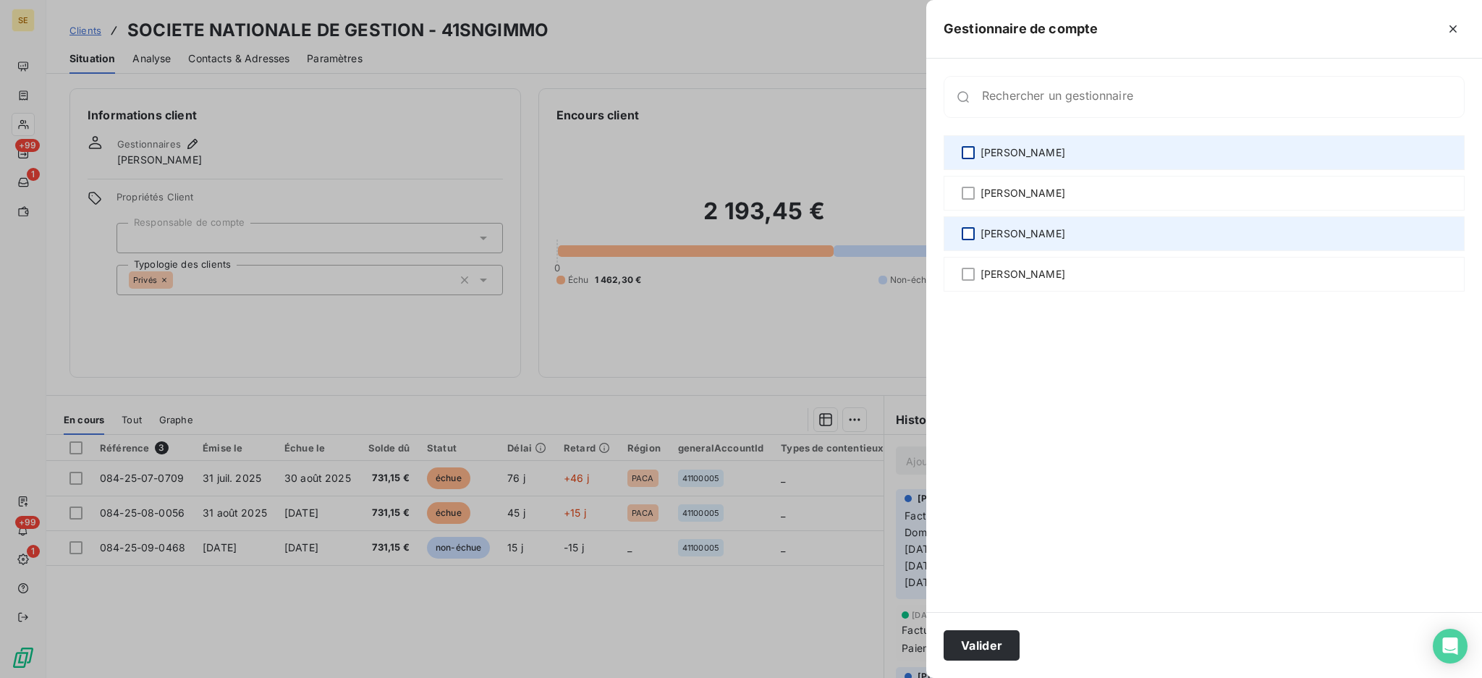
click at [974, 239] on div at bounding box center [968, 233] width 13 height 13
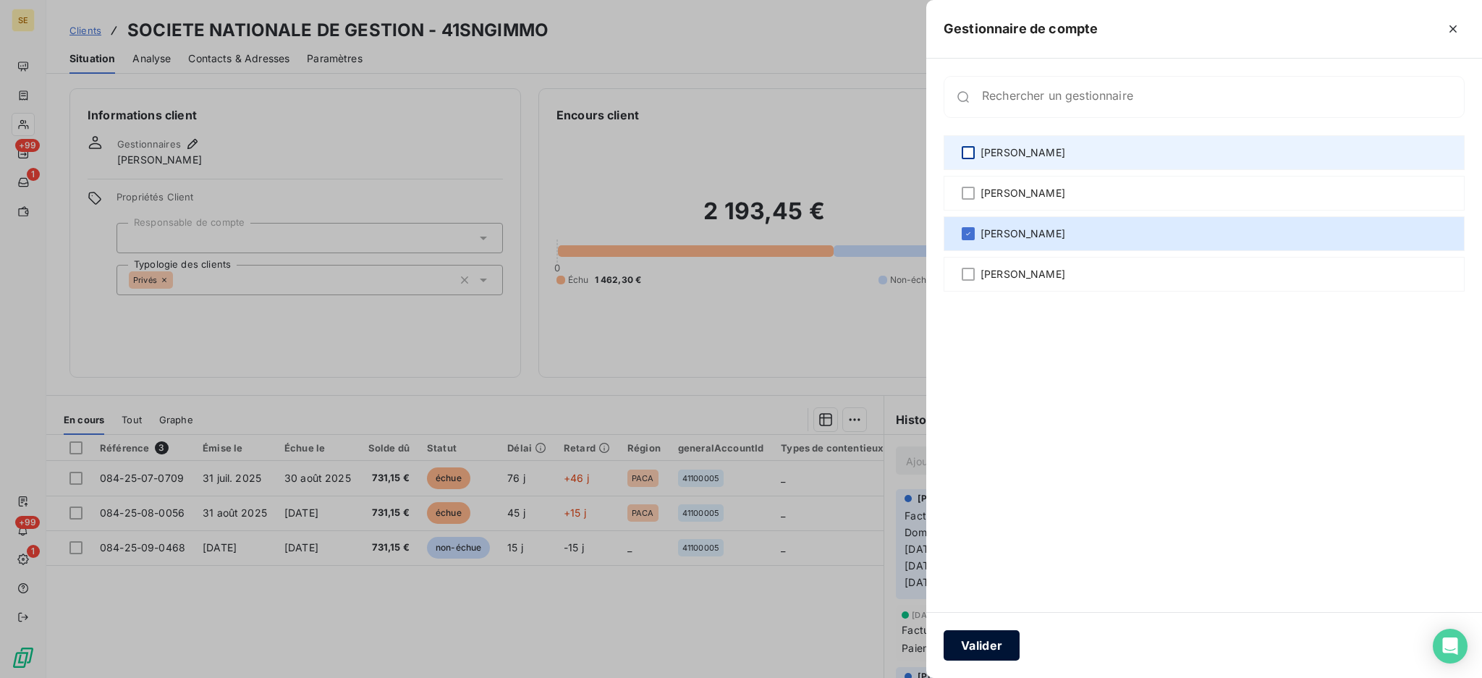
click at [996, 643] on button "Valider" at bounding box center [982, 645] width 76 height 30
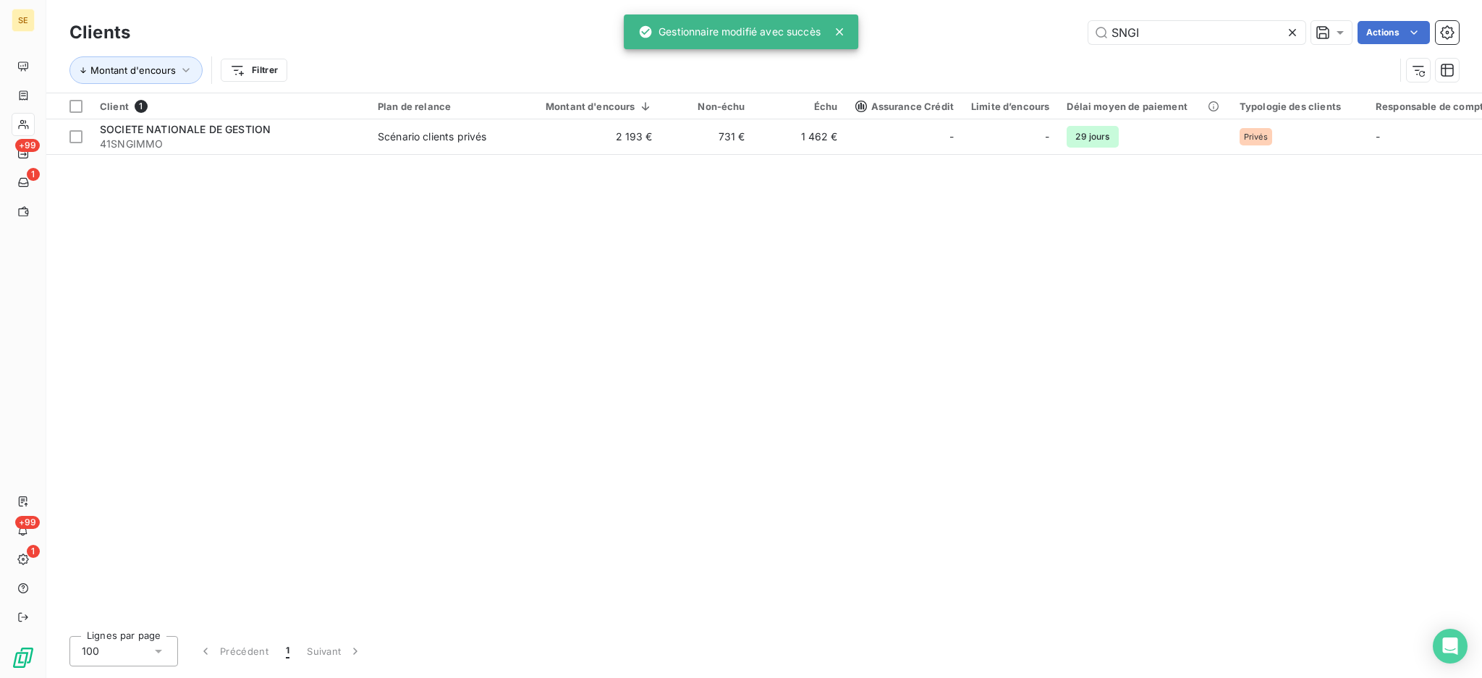
drag, startPoint x: 1123, startPoint y: 36, endPoint x: 1043, endPoint y: 29, distance: 79.9
click at [1043, 29] on div "SNGI Actions" at bounding box center [803, 32] width 1311 height 23
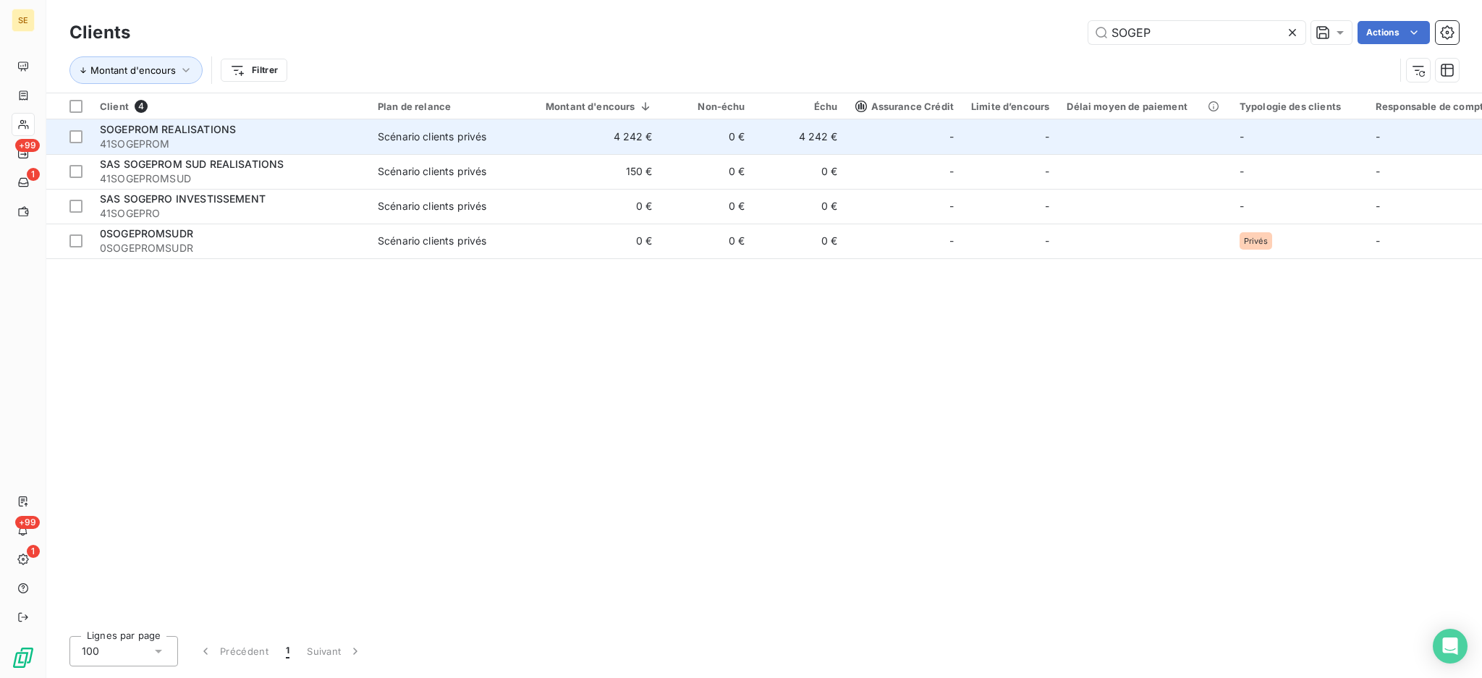
type input "SOGEP"
click at [500, 144] on td "Scénario clients privés" at bounding box center [444, 136] width 150 height 35
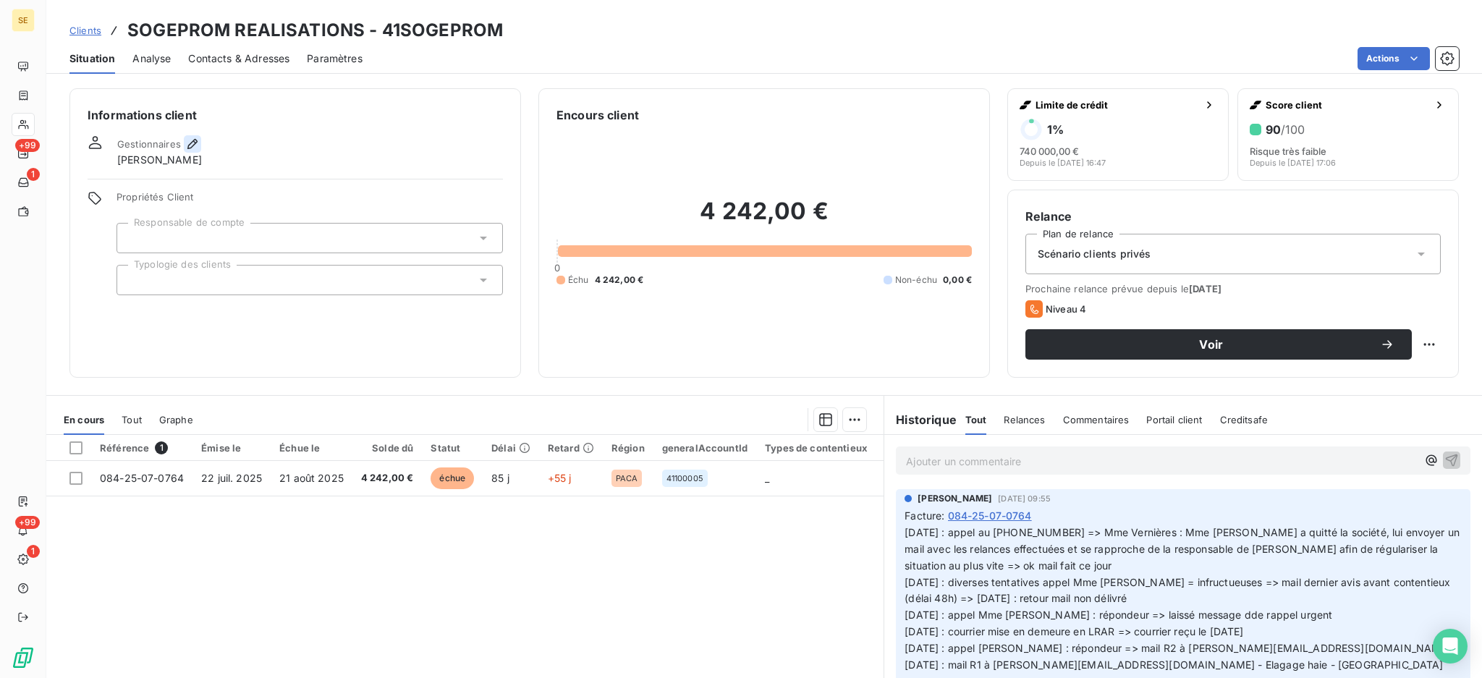
click at [186, 146] on icon "button" at bounding box center [192, 144] width 14 height 14
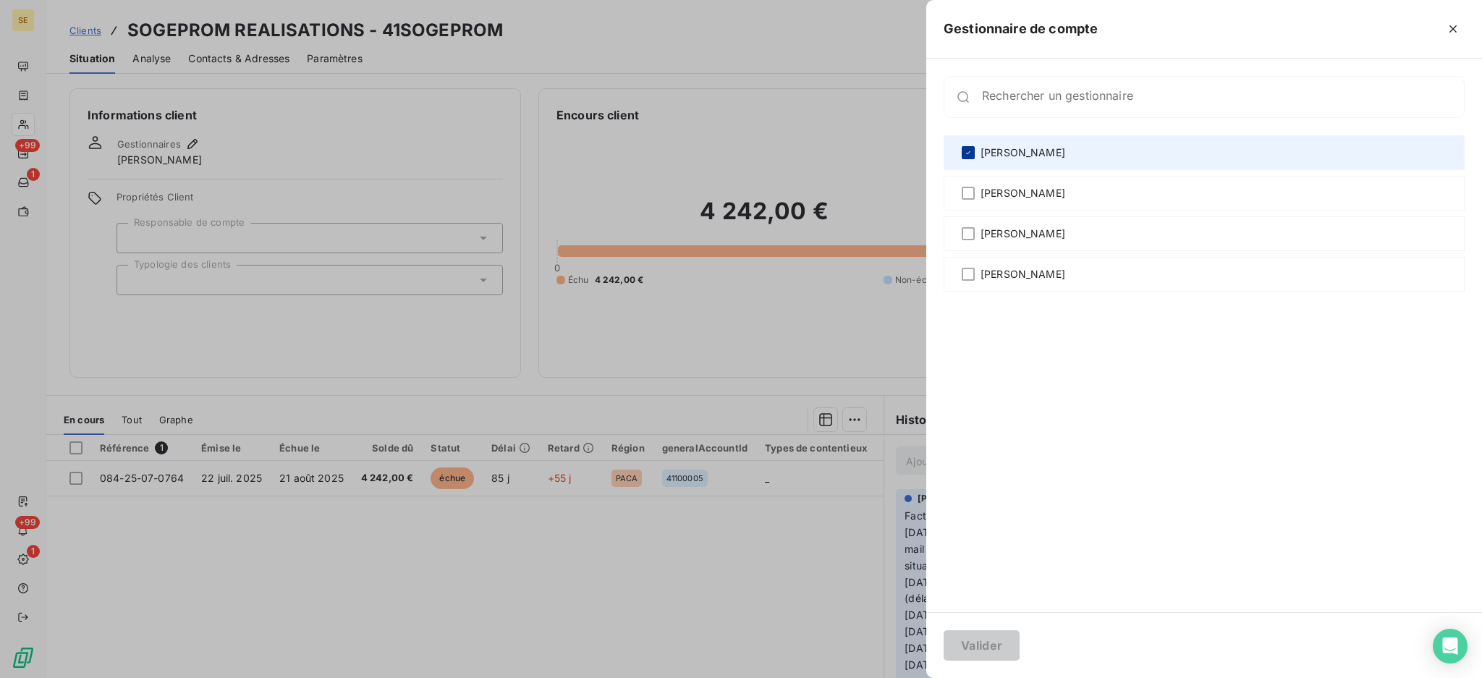
click at [974, 151] on div at bounding box center [968, 152] width 13 height 13
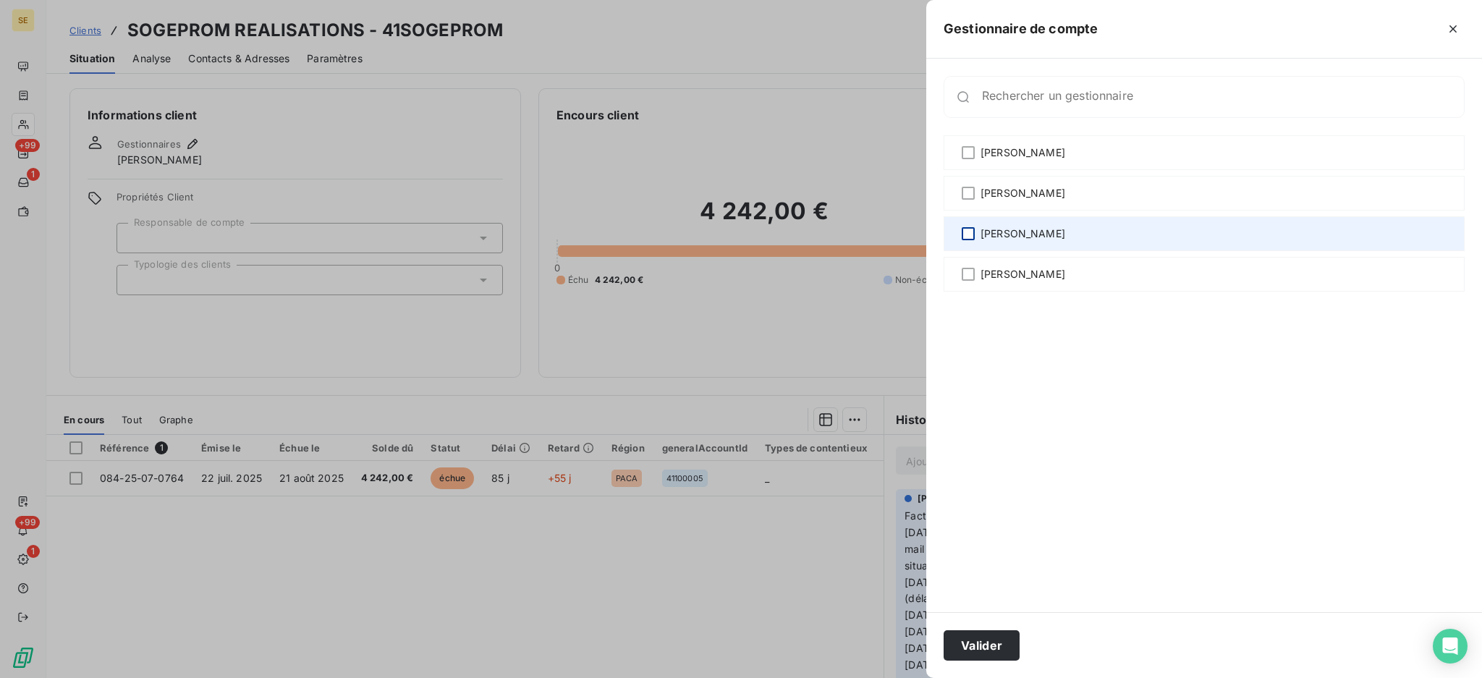
click at [964, 236] on div at bounding box center [968, 233] width 13 height 13
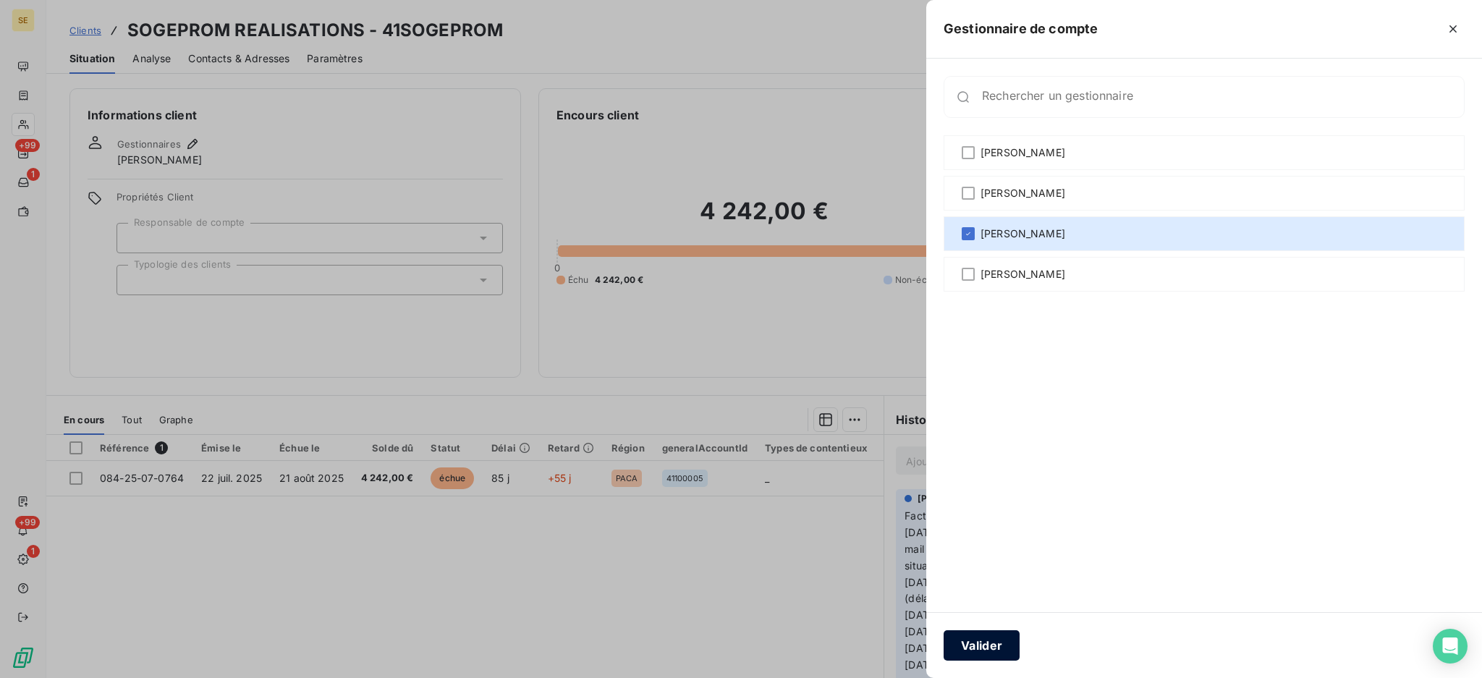
click at [975, 647] on button "Valider" at bounding box center [982, 645] width 76 height 30
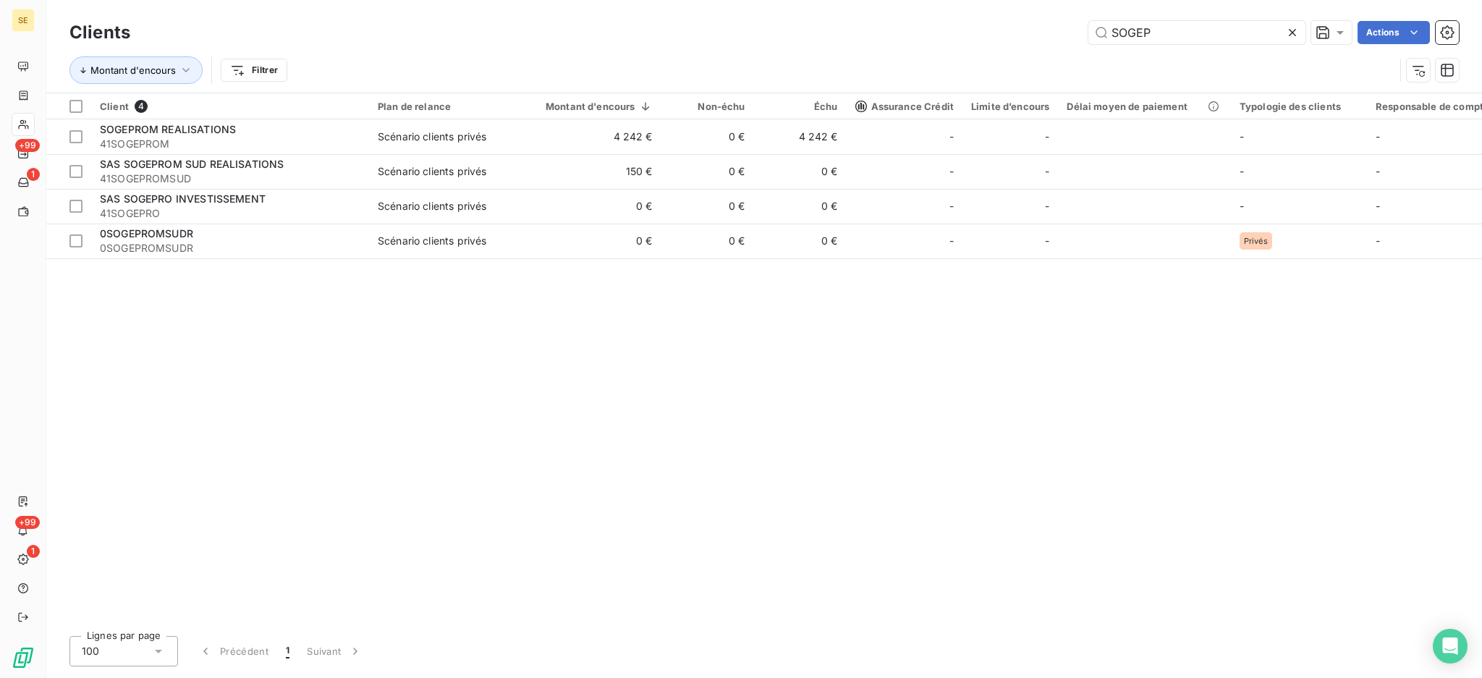
drag, startPoint x: 1212, startPoint y: 26, endPoint x: 1125, endPoint y: 0, distance: 90.6
click at [1144, 9] on div "Clients SOGEP Actions Montant d'encours Filtrer" at bounding box center [764, 46] width 1436 height 93
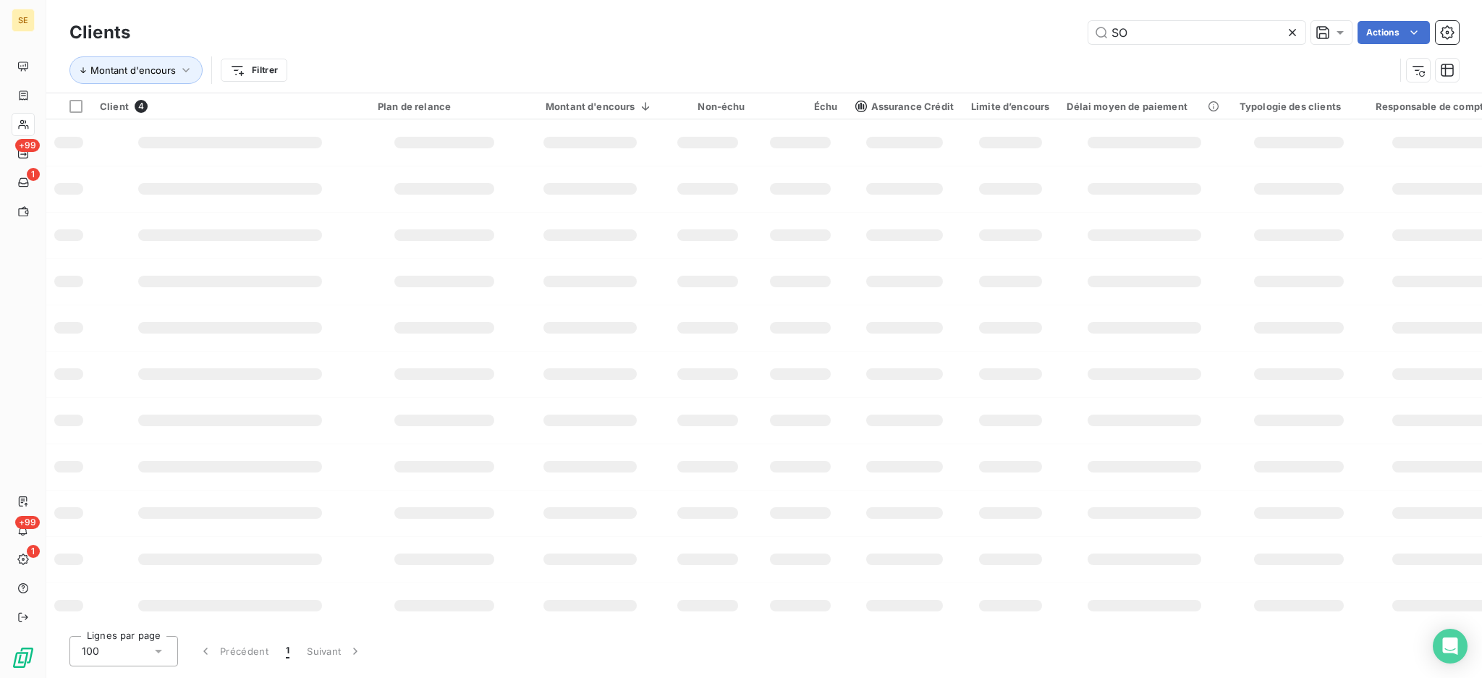
type input "S"
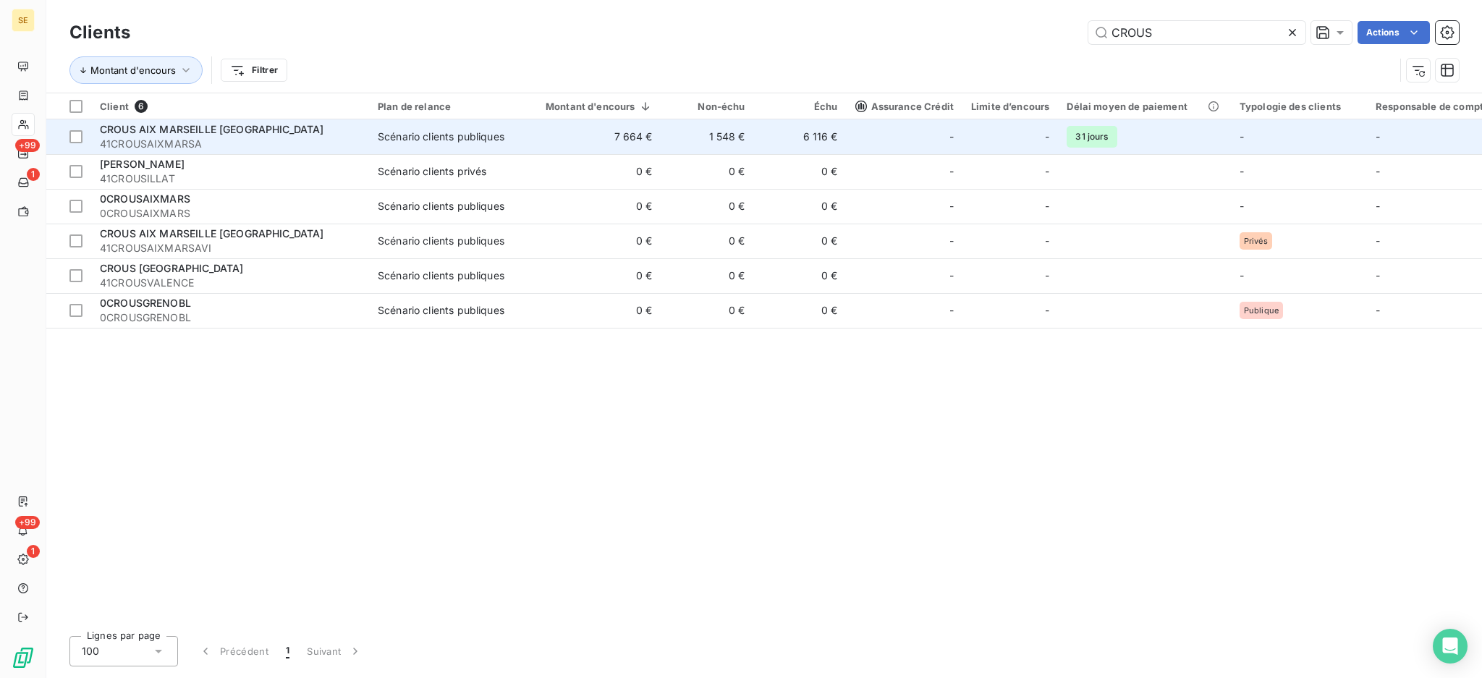
type input "CROUS"
click at [171, 148] on span "41CROUSAIXMARSA" at bounding box center [230, 144] width 260 height 14
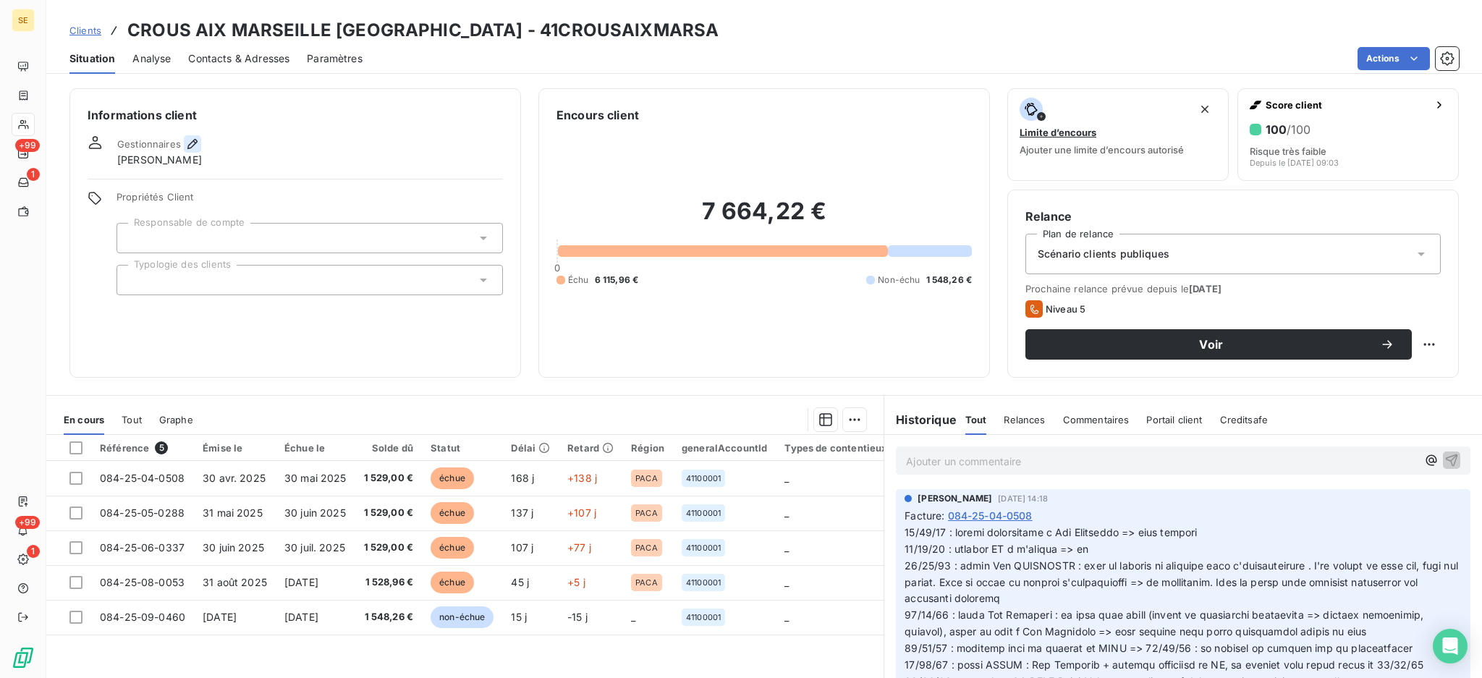
click at [192, 144] on icon "button" at bounding box center [192, 144] width 10 height 10
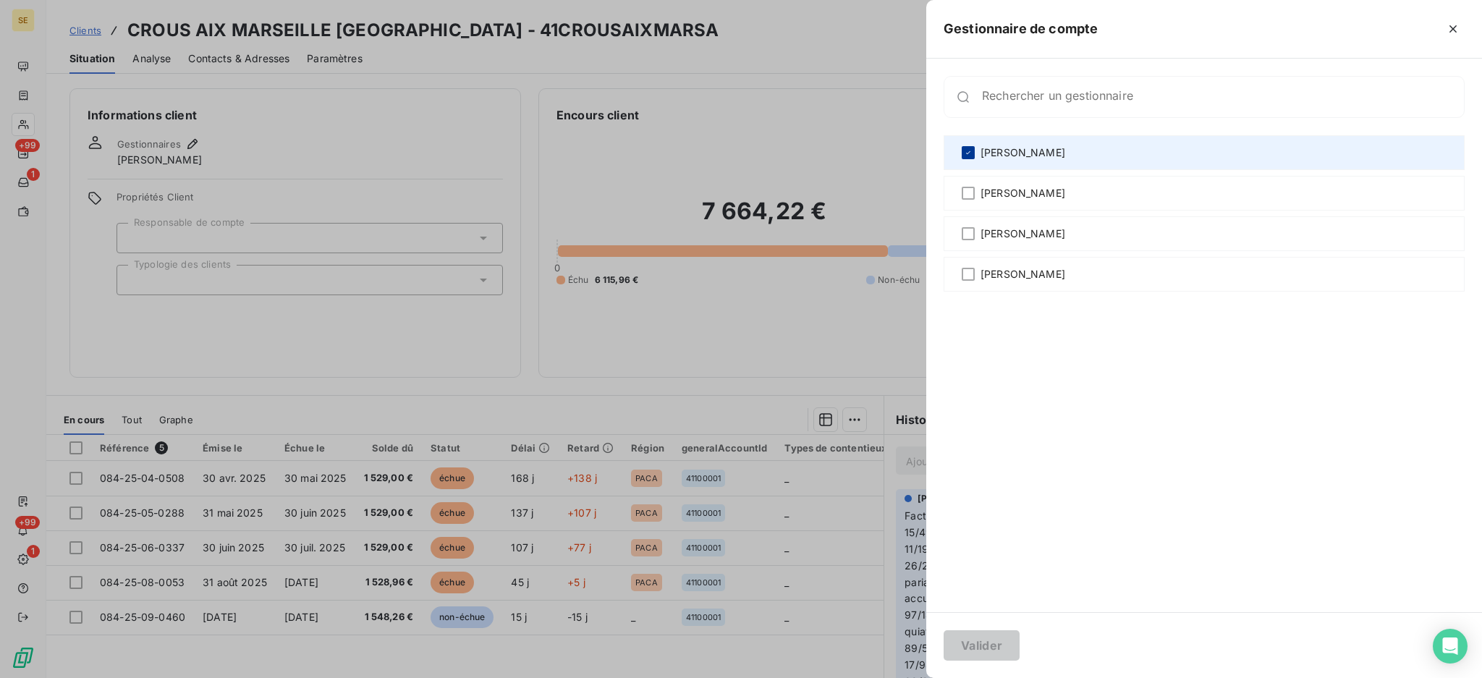
click at [967, 149] on icon at bounding box center [968, 152] width 9 height 9
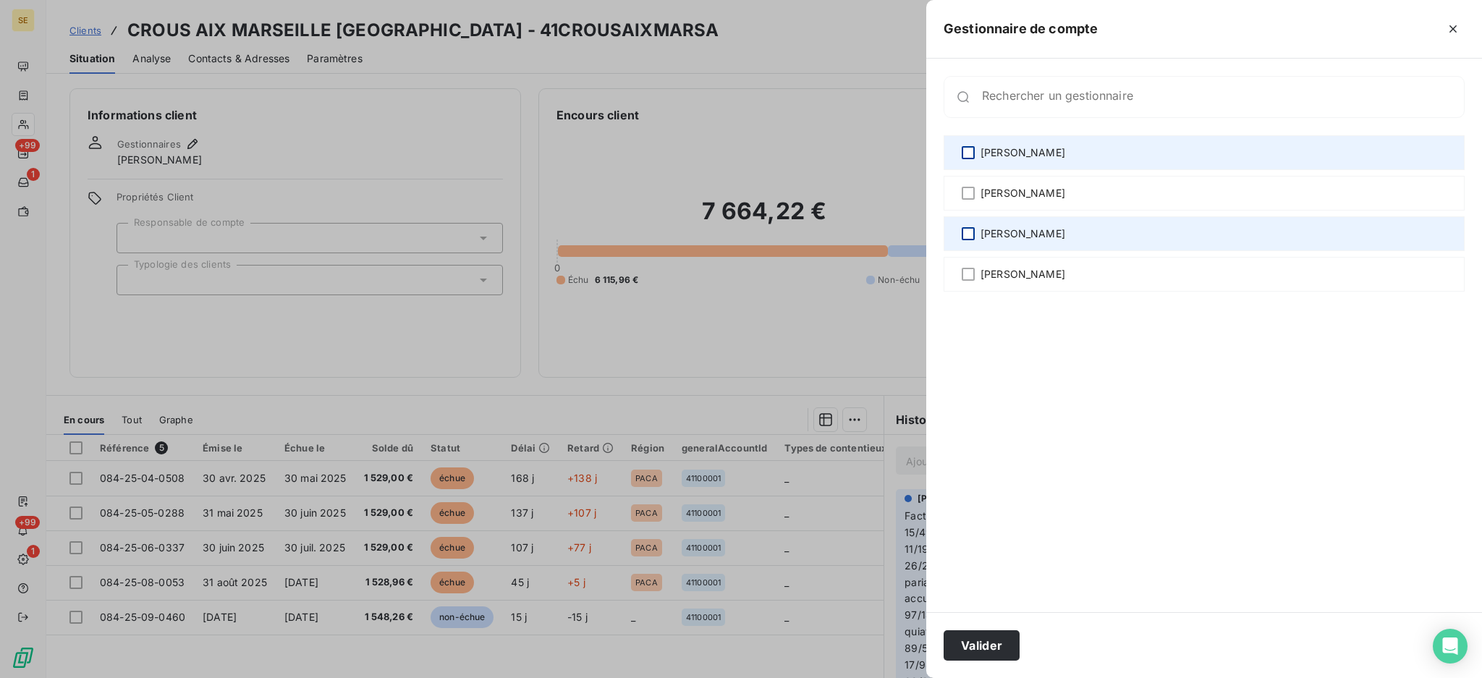
click at [970, 237] on div at bounding box center [968, 233] width 13 height 13
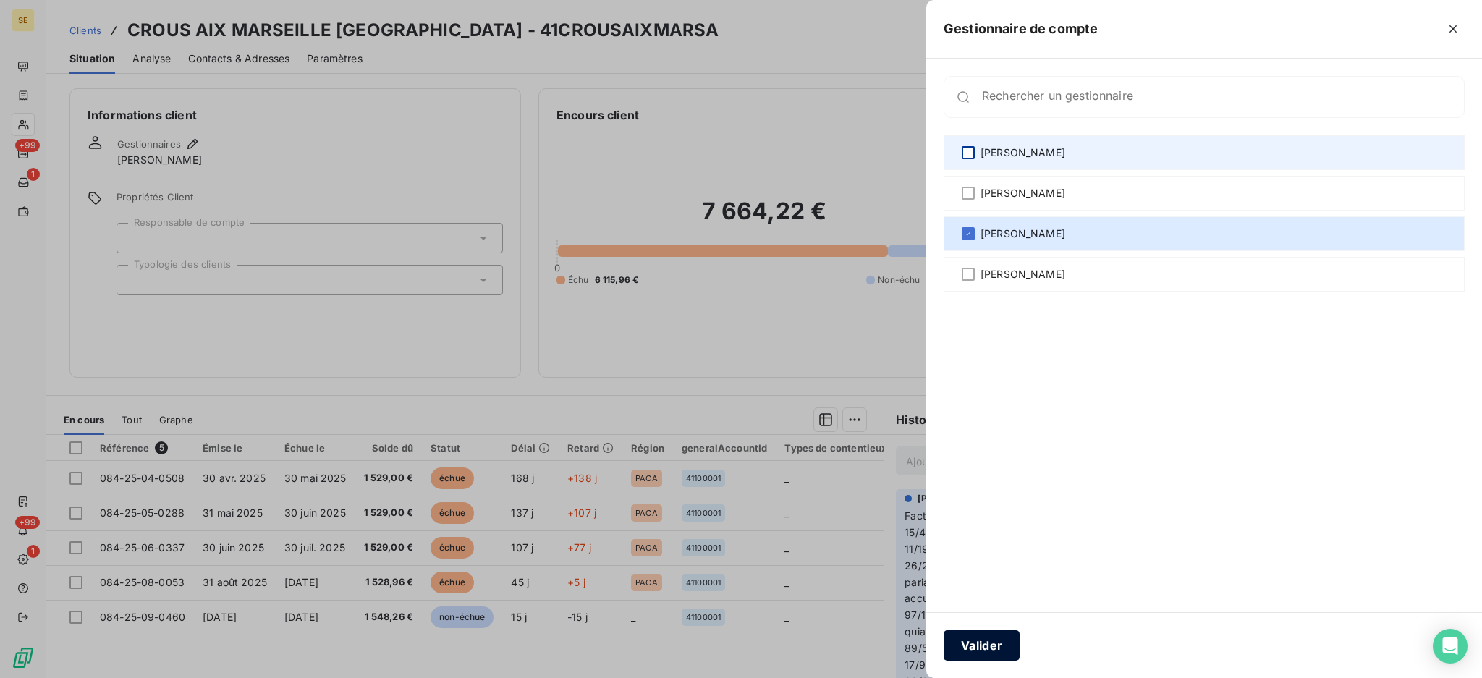
click at [992, 648] on button "Valider" at bounding box center [982, 645] width 76 height 30
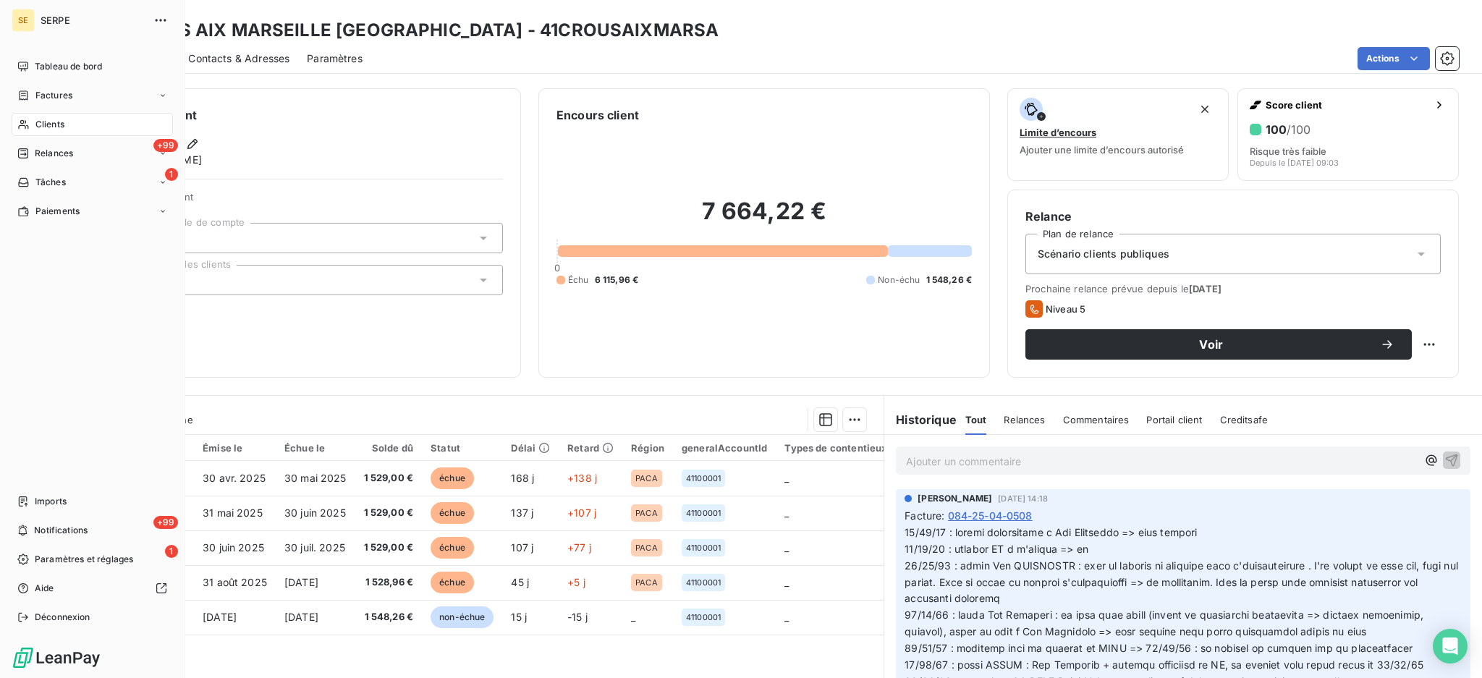
click at [62, 118] on span "Clients" at bounding box center [49, 124] width 29 height 13
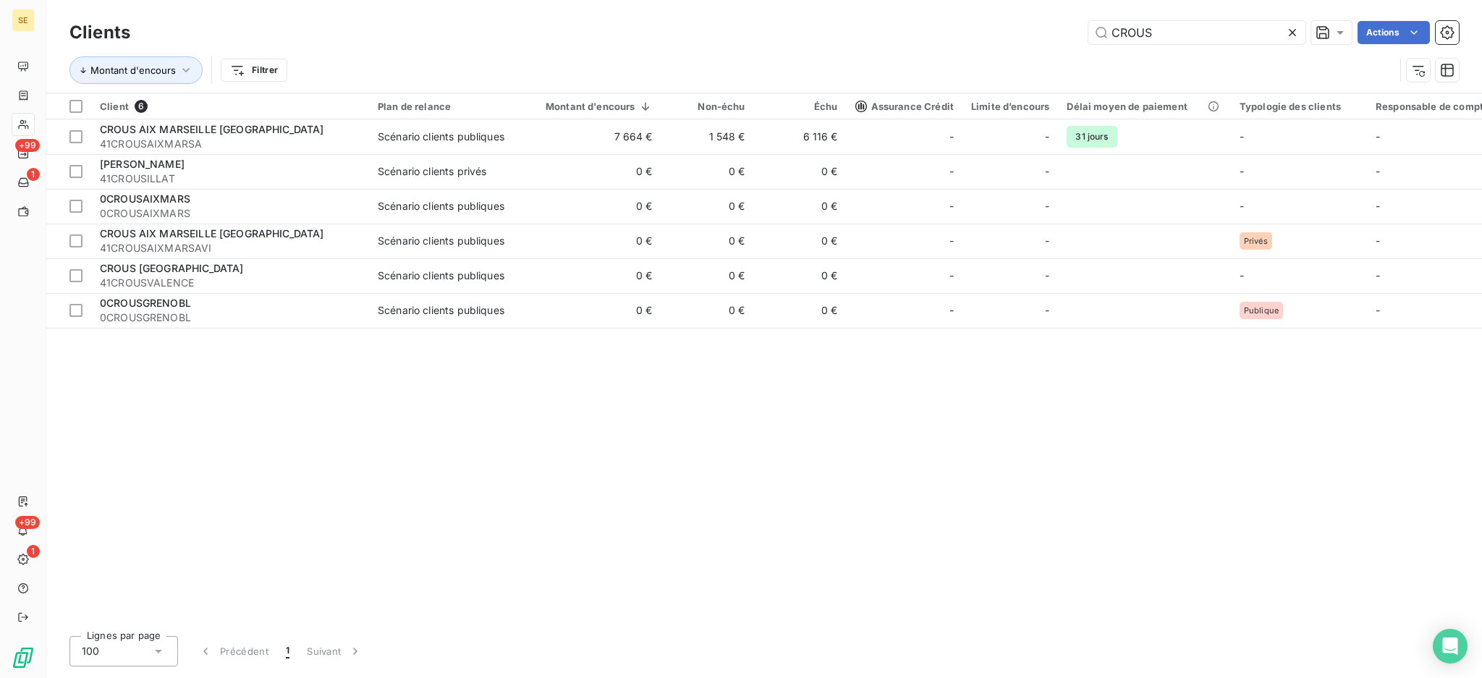
drag, startPoint x: 1077, startPoint y: 18, endPoint x: 1019, endPoint y: 16, distance: 57.2
click at [1026, 16] on div "Clients CROUS Actions Montant d'encours Filtrer" at bounding box center [764, 46] width 1436 height 93
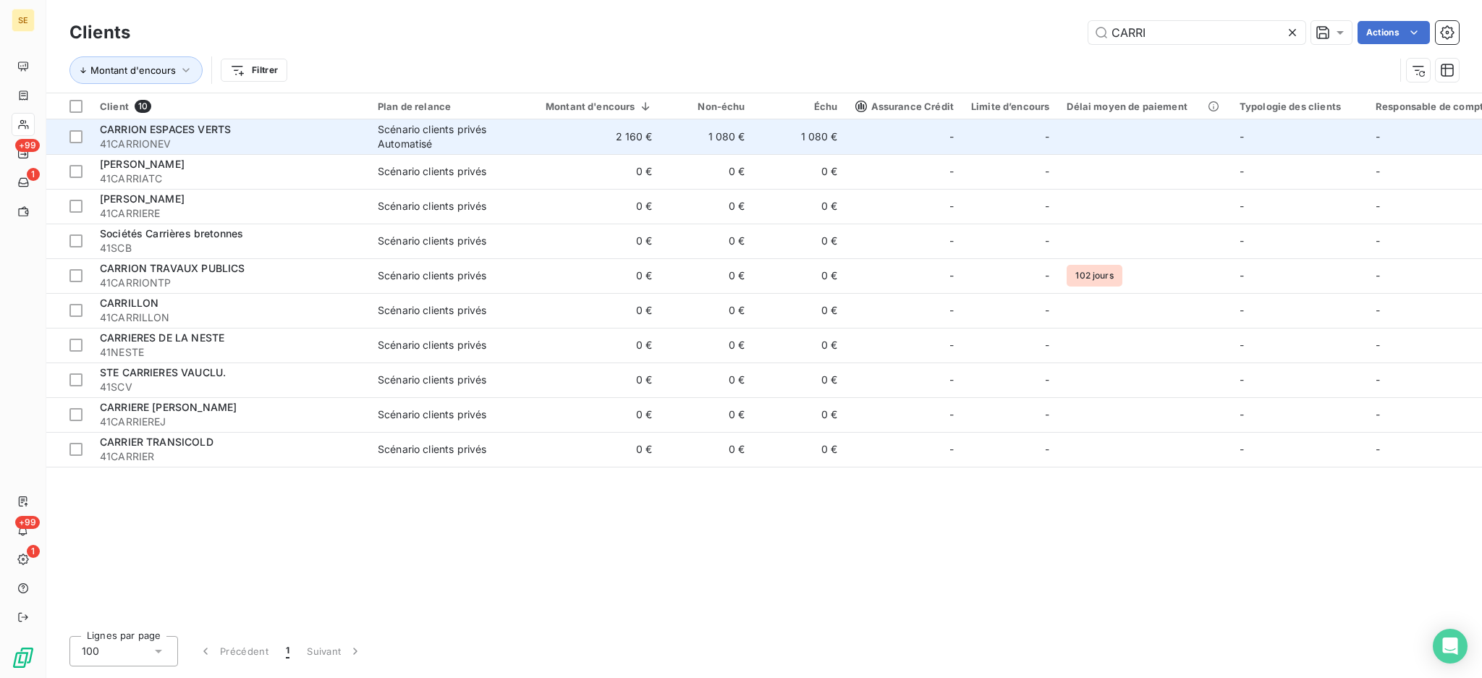
type input "CARRI"
click at [223, 133] on span "CARRION ESPACES VERTS" at bounding box center [165, 129] width 131 height 12
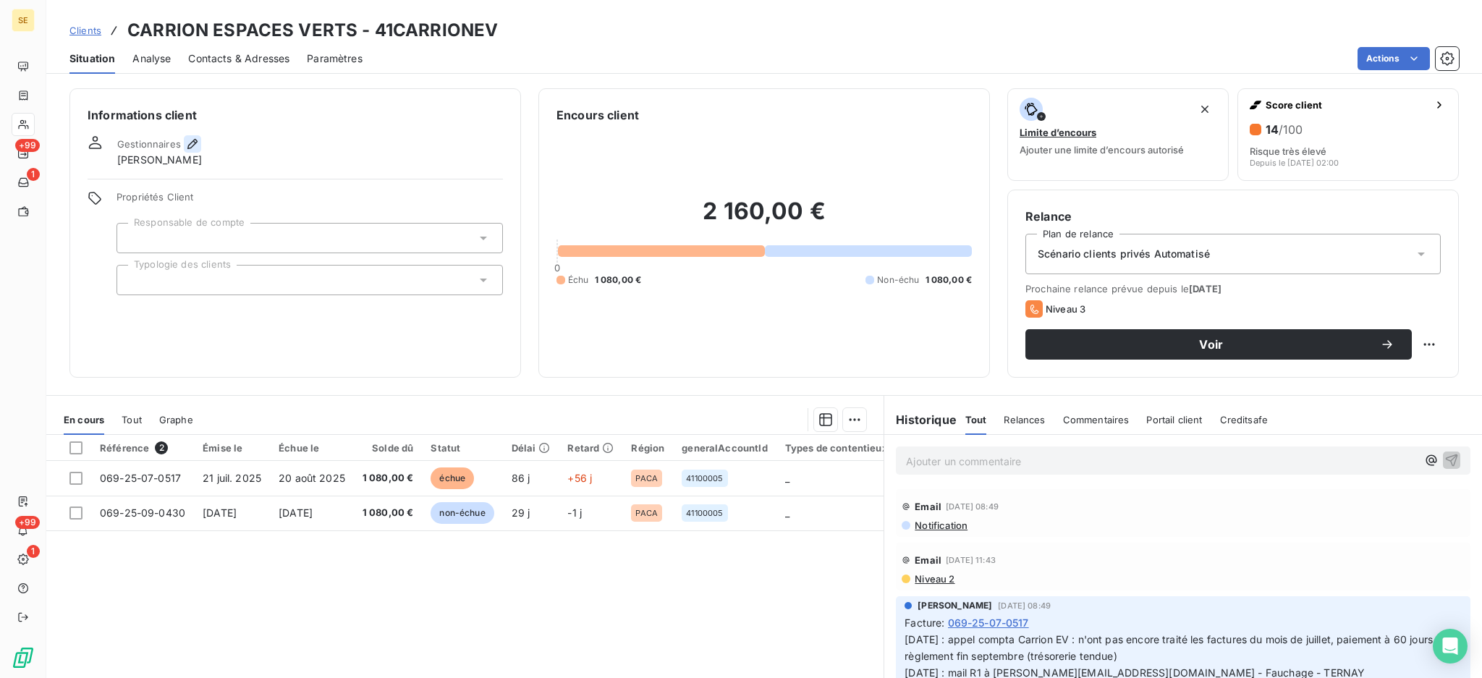
click at [187, 144] on icon "button" at bounding box center [192, 144] width 14 height 14
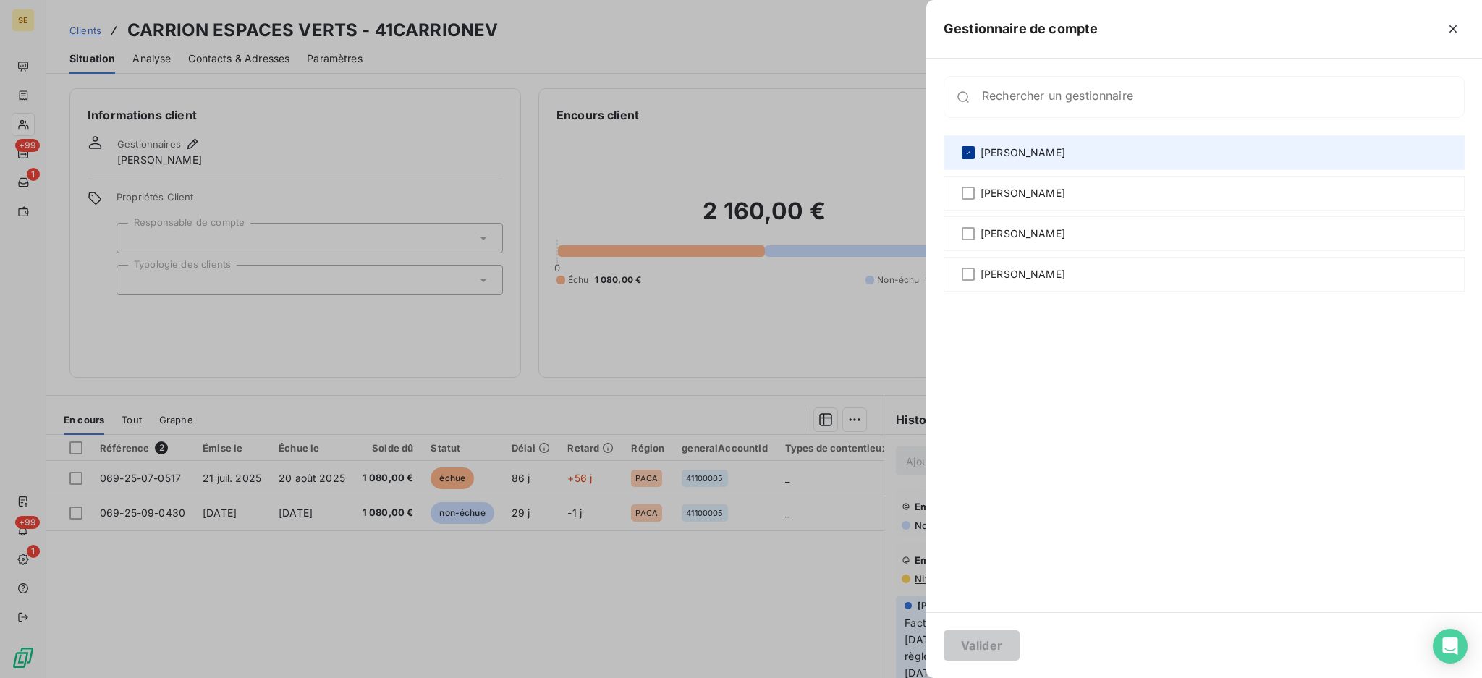
click at [964, 155] on icon at bounding box center [968, 152] width 9 height 9
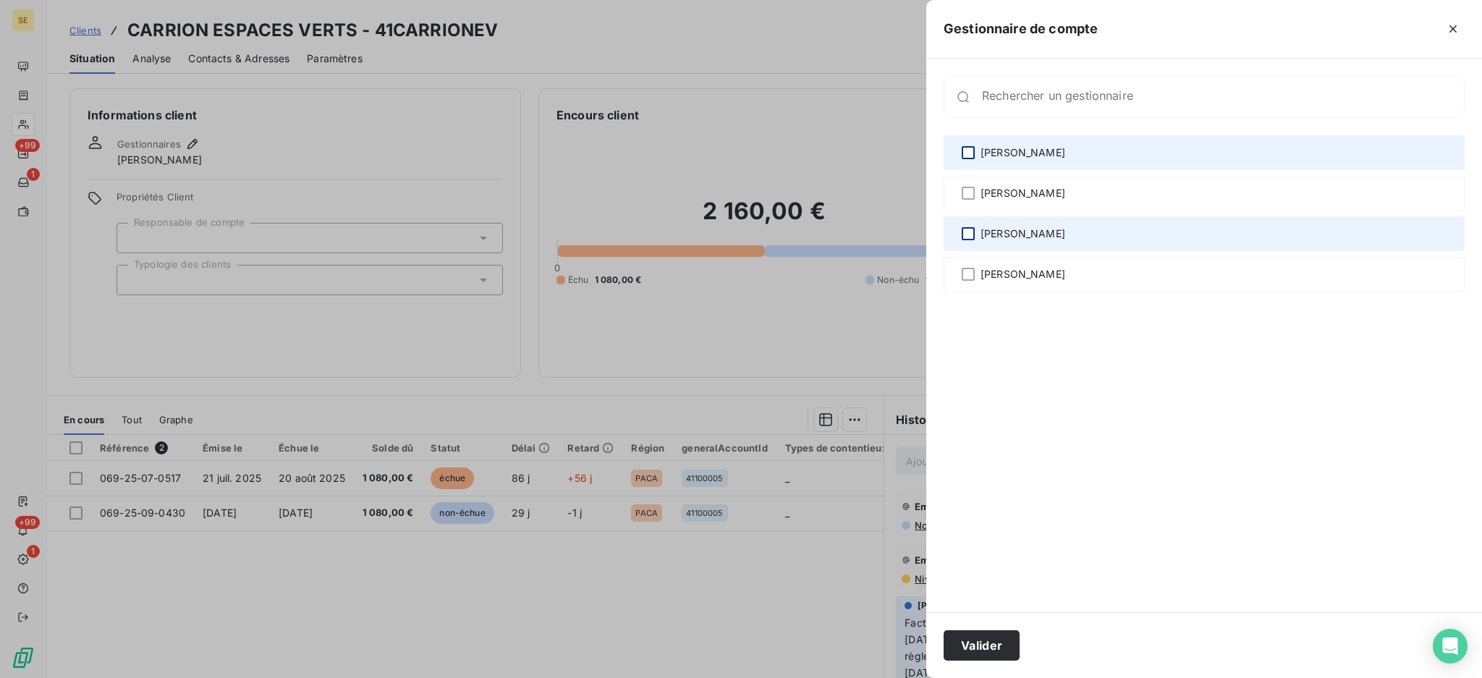
click at [963, 227] on div at bounding box center [968, 233] width 13 height 13
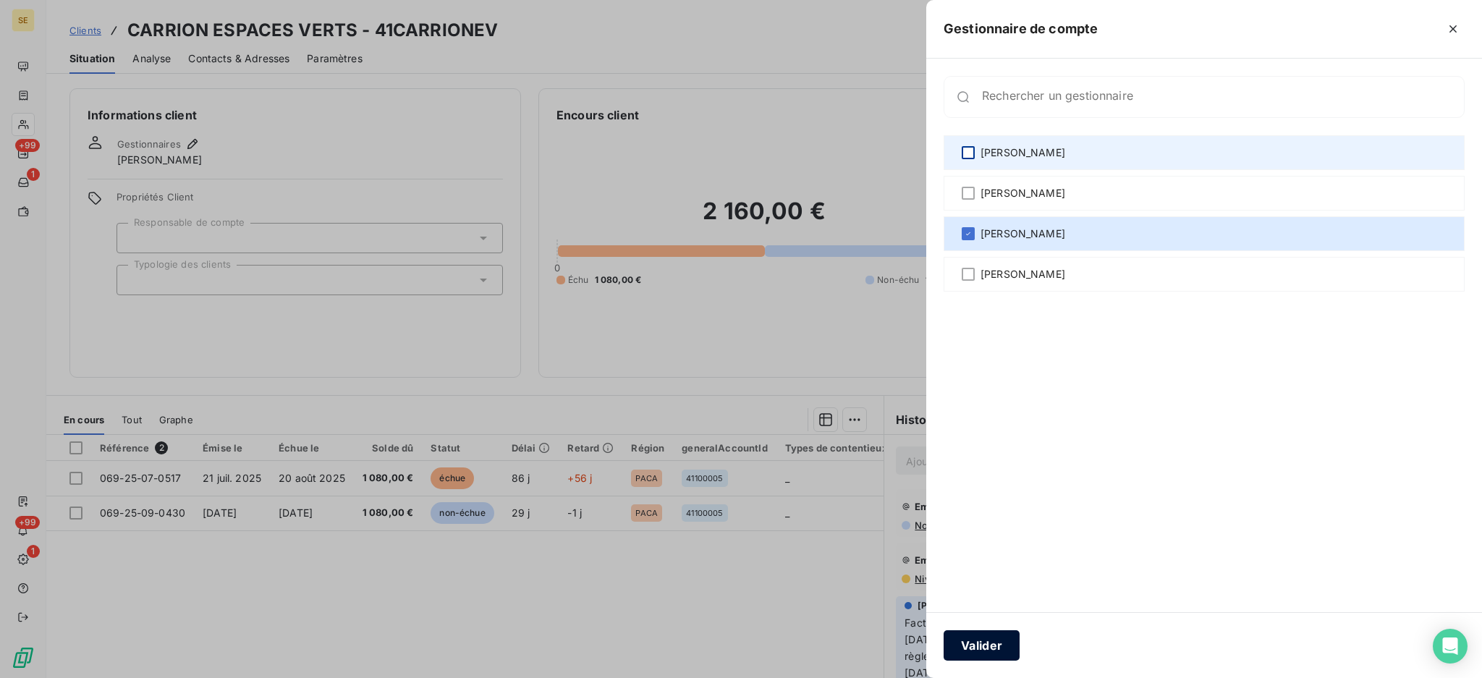
click at [1004, 640] on button "Valider" at bounding box center [982, 645] width 76 height 30
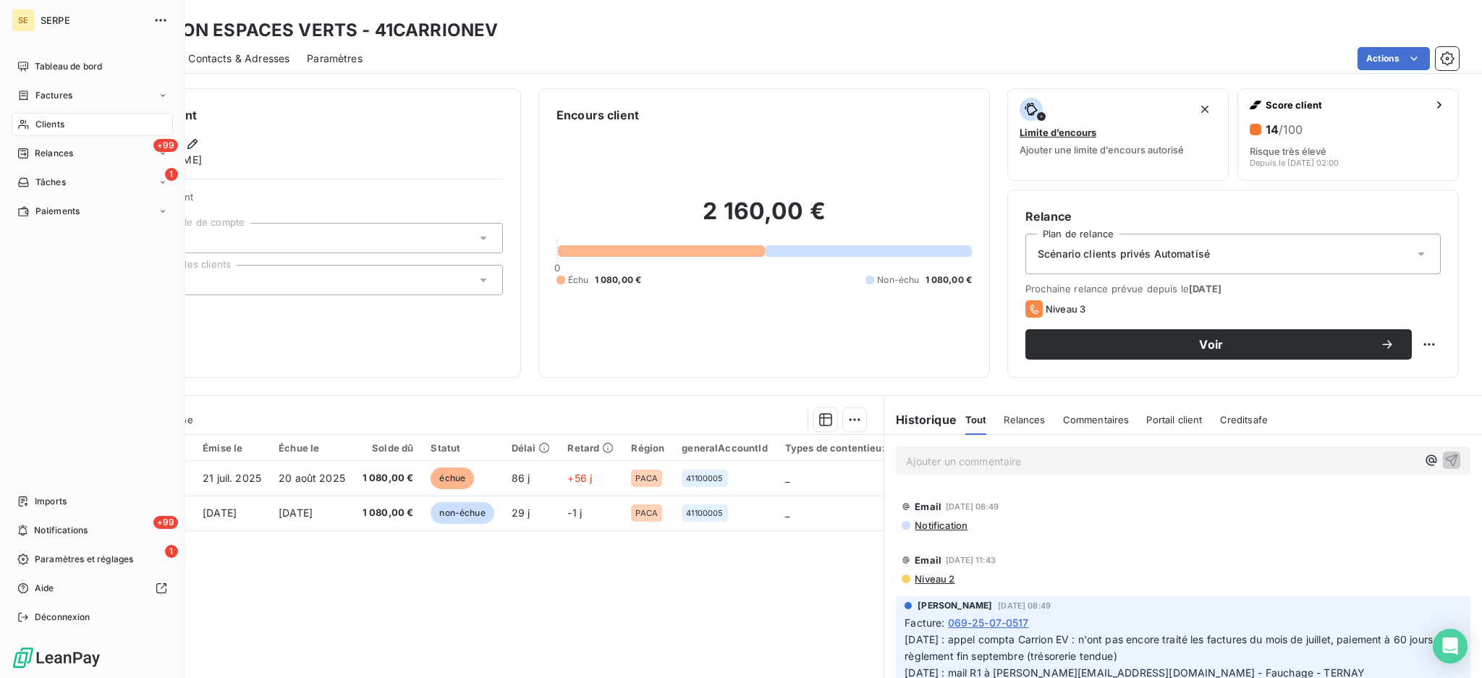
click at [41, 127] on span "Clients" at bounding box center [49, 124] width 29 height 13
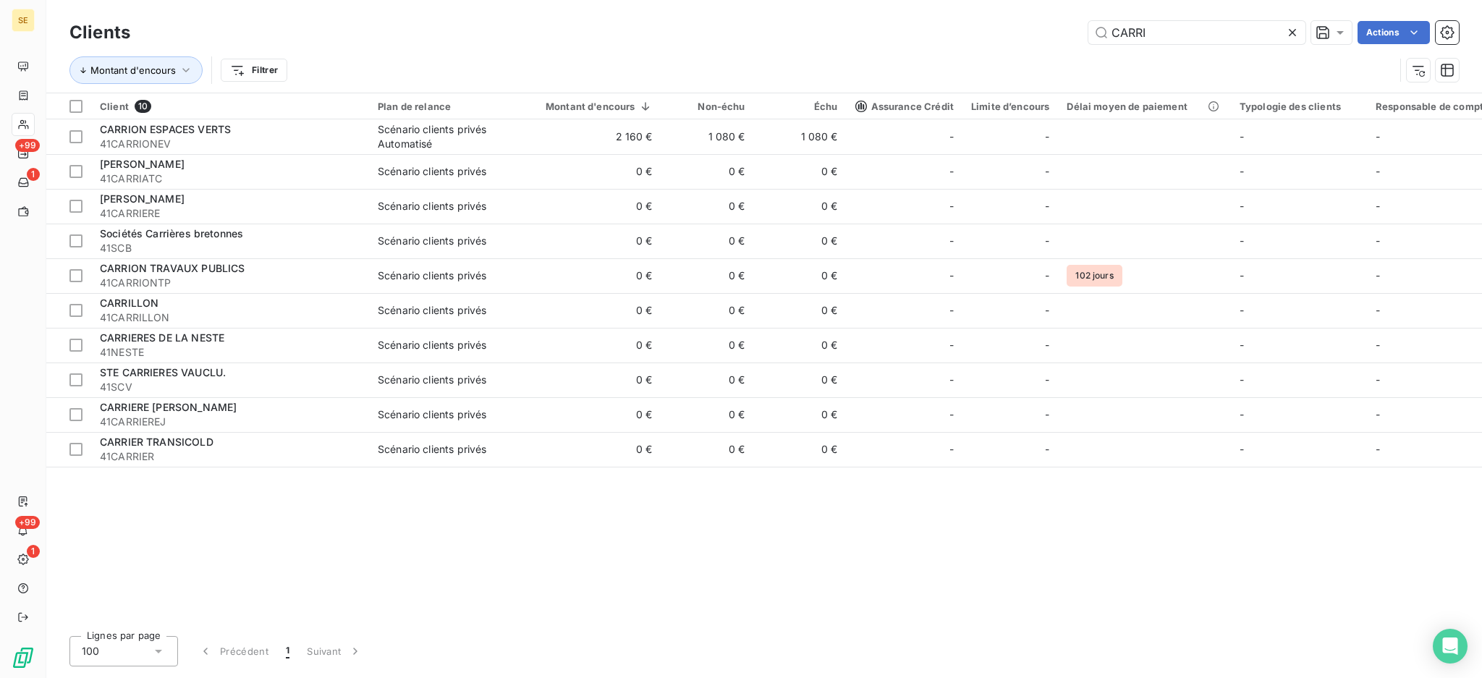
drag, startPoint x: 1228, startPoint y: 35, endPoint x: 969, endPoint y: 8, distance: 260.4
click at [969, 8] on div "Clients CARRI Actions Montant d'encours Filtrer" at bounding box center [764, 46] width 1436 height 93
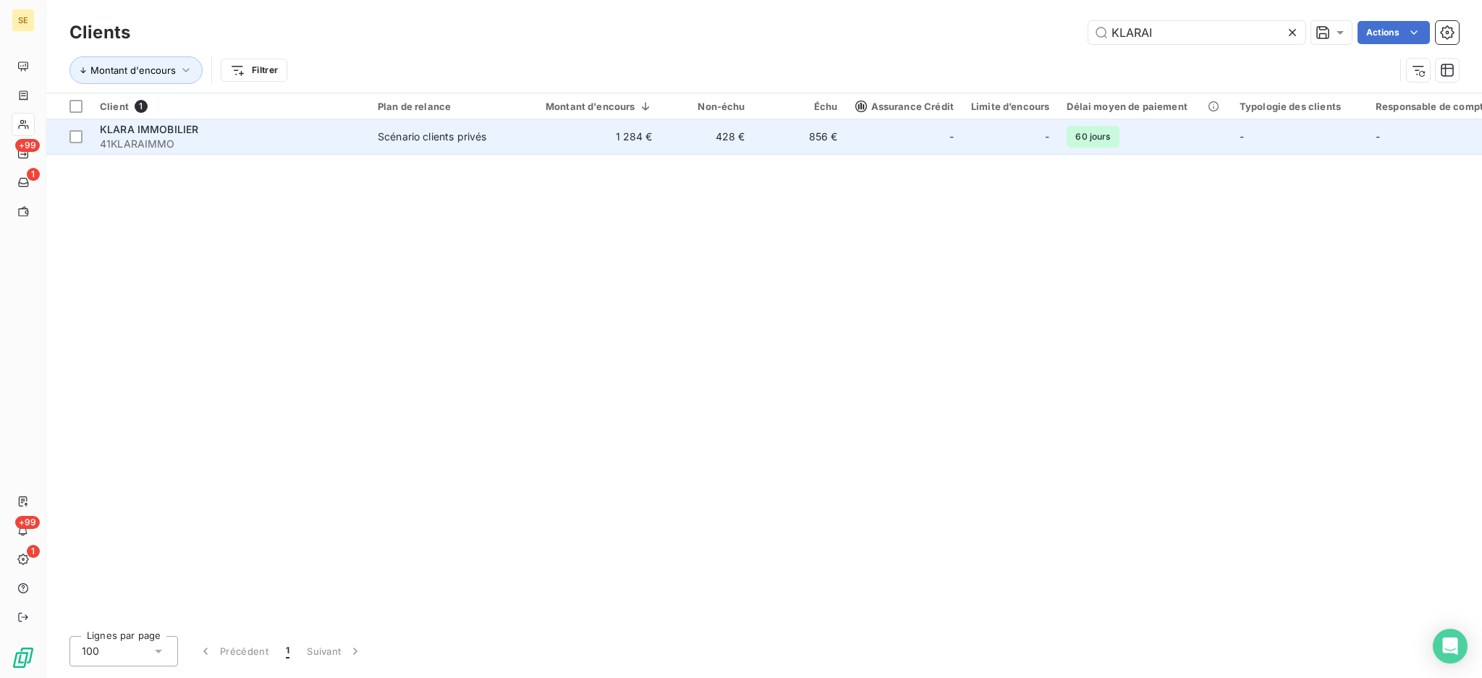
type input "KLARAI"
click at [344, 134] on div "KLARA IMMOBILIER" at bounding box center [230, 129] width 260 height 14
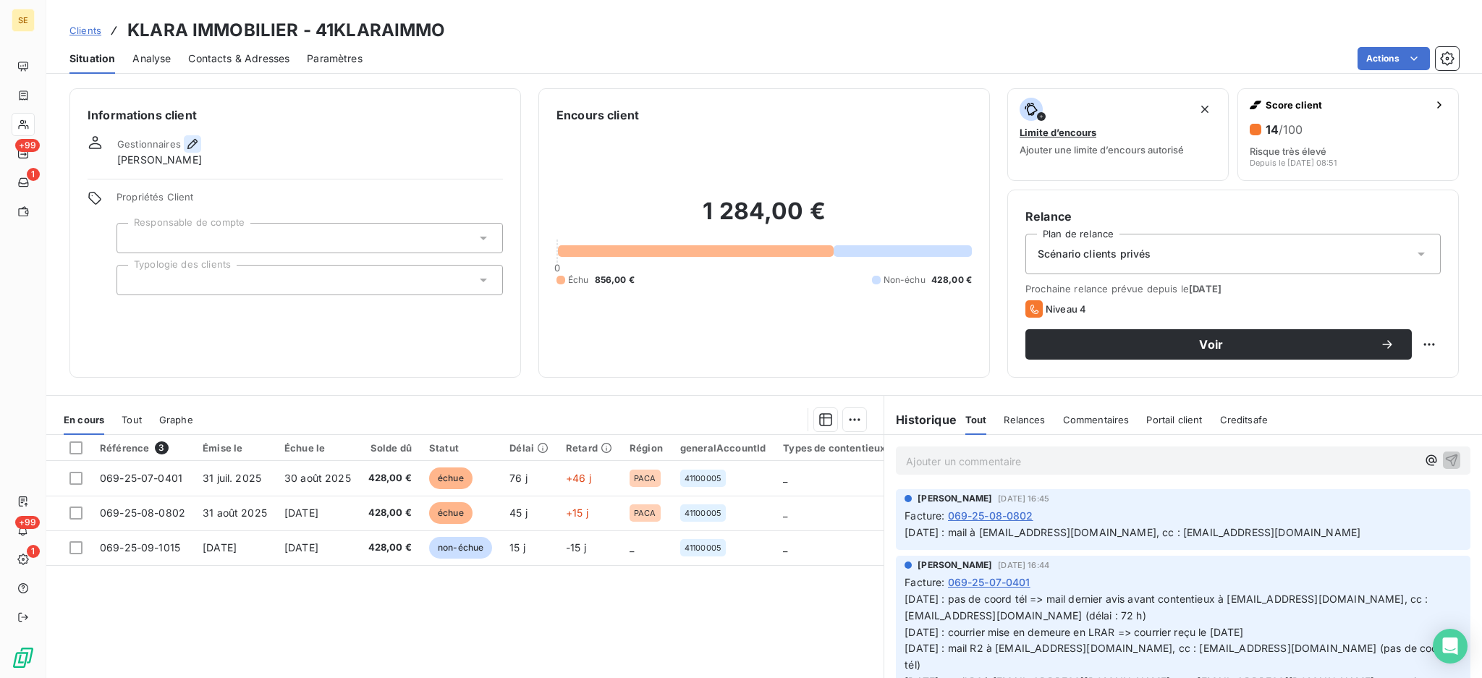
click at [186, 143] on icon "button" at bounding box center [192, 144] width 14 height 14
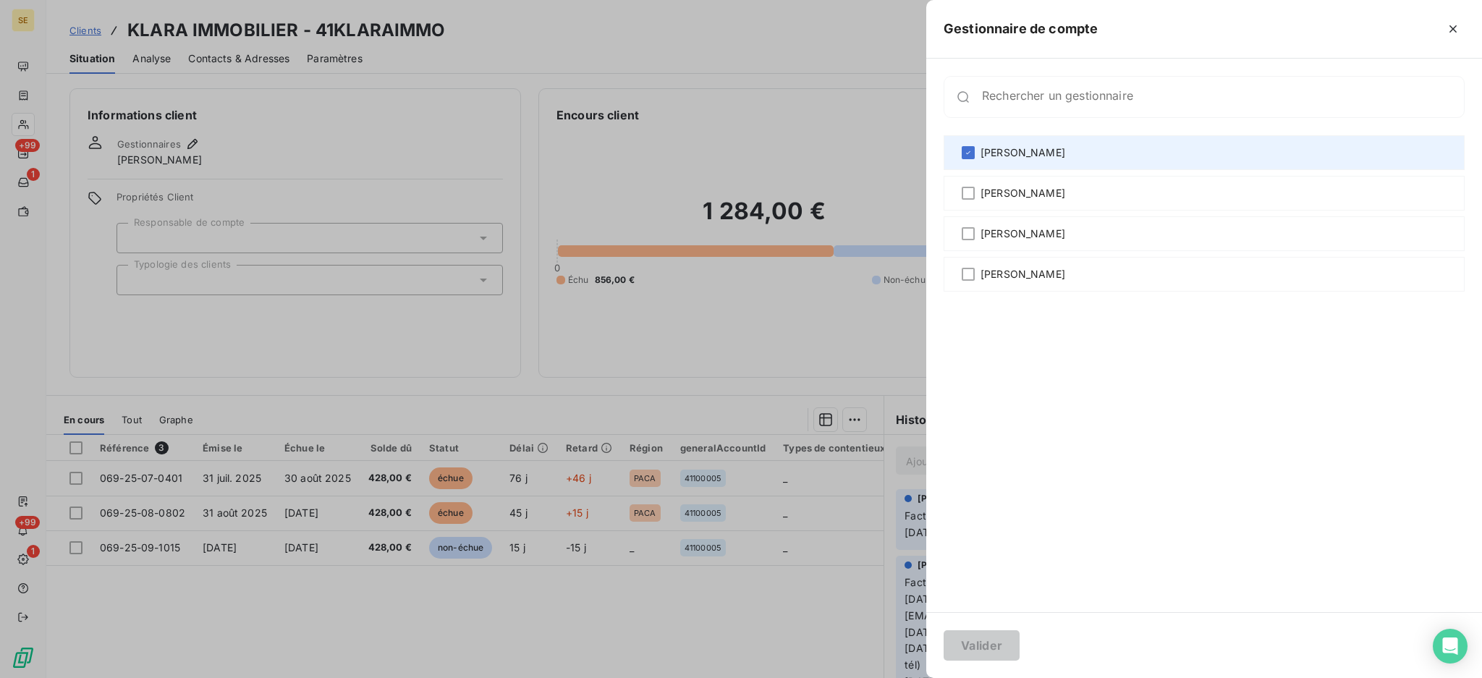
click at [967, 151] on icon at bounding box center [968, 152] width 9 height 9
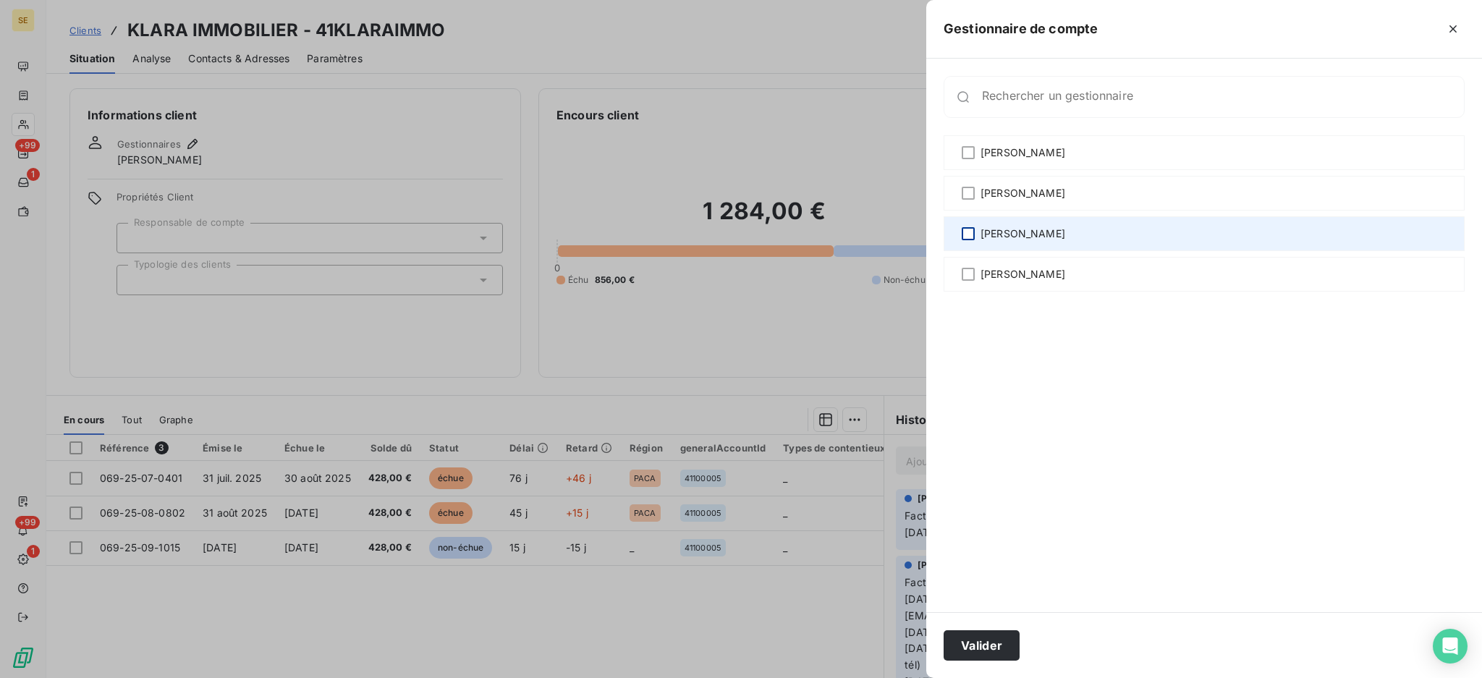
click at [964, 234] on div at bounding box center [968, 233] width 13 height 13
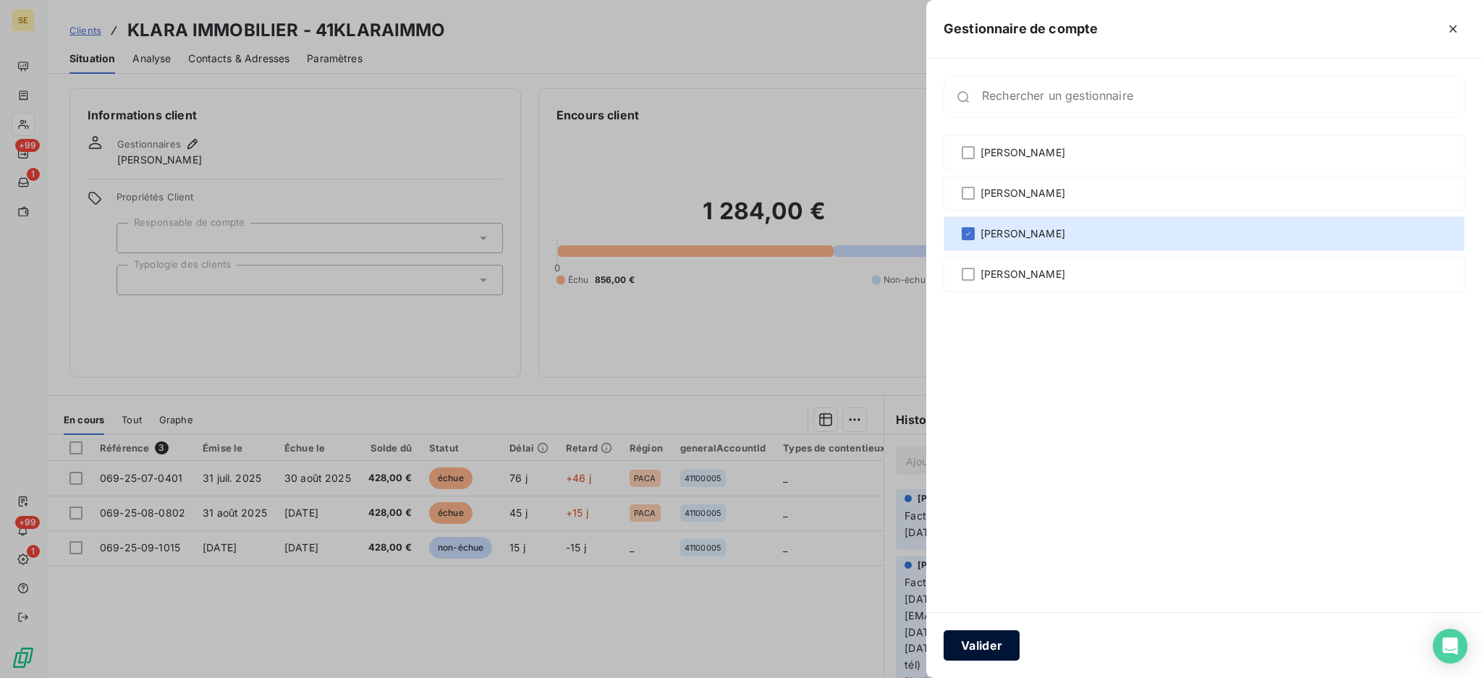
click at [976, 654] on button "Valider" at bounding box center [982, 645] width 76 height 30
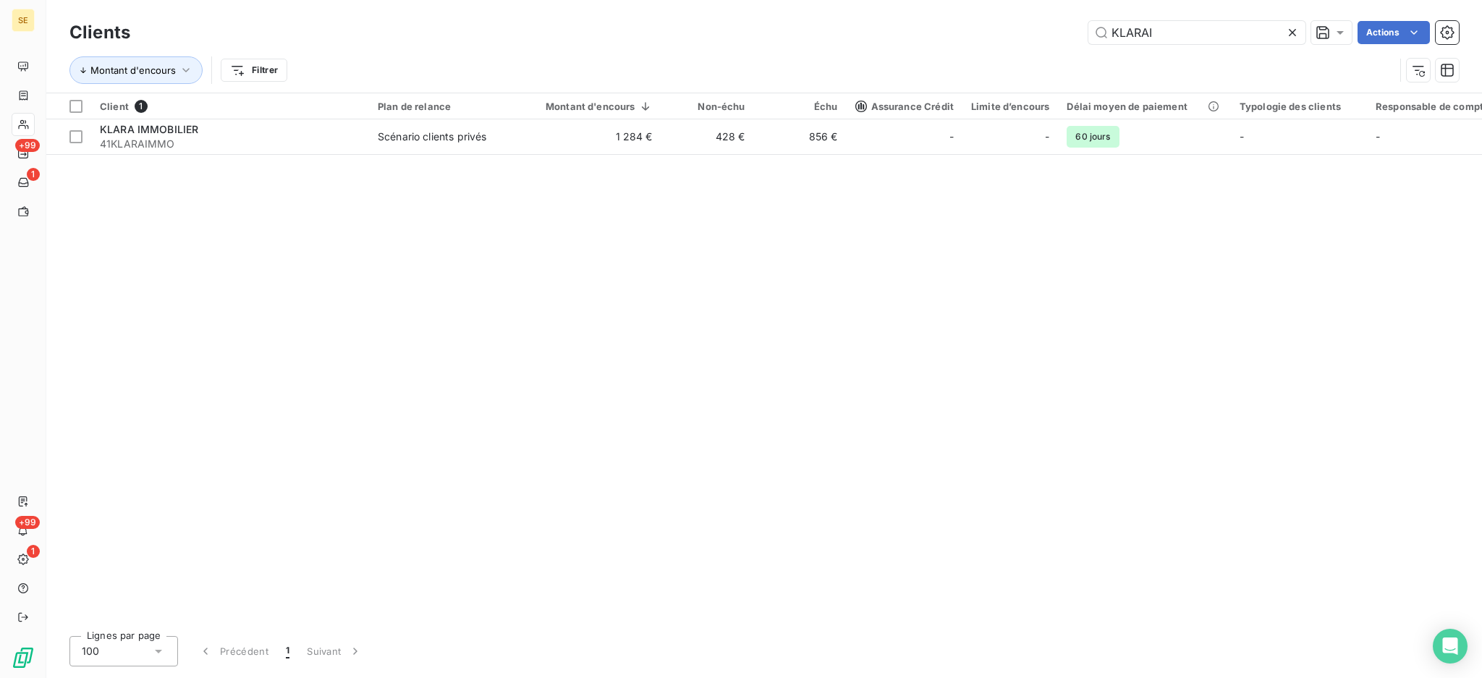
drag, startPoint x: 1175, startPoint y: 31, endPoint x: 1004, endPoint y: 0, distance: 173.6
click at [1060, 23] on div "KLARAI Actions" at bounding box center [803, 32] width 1311 height 23
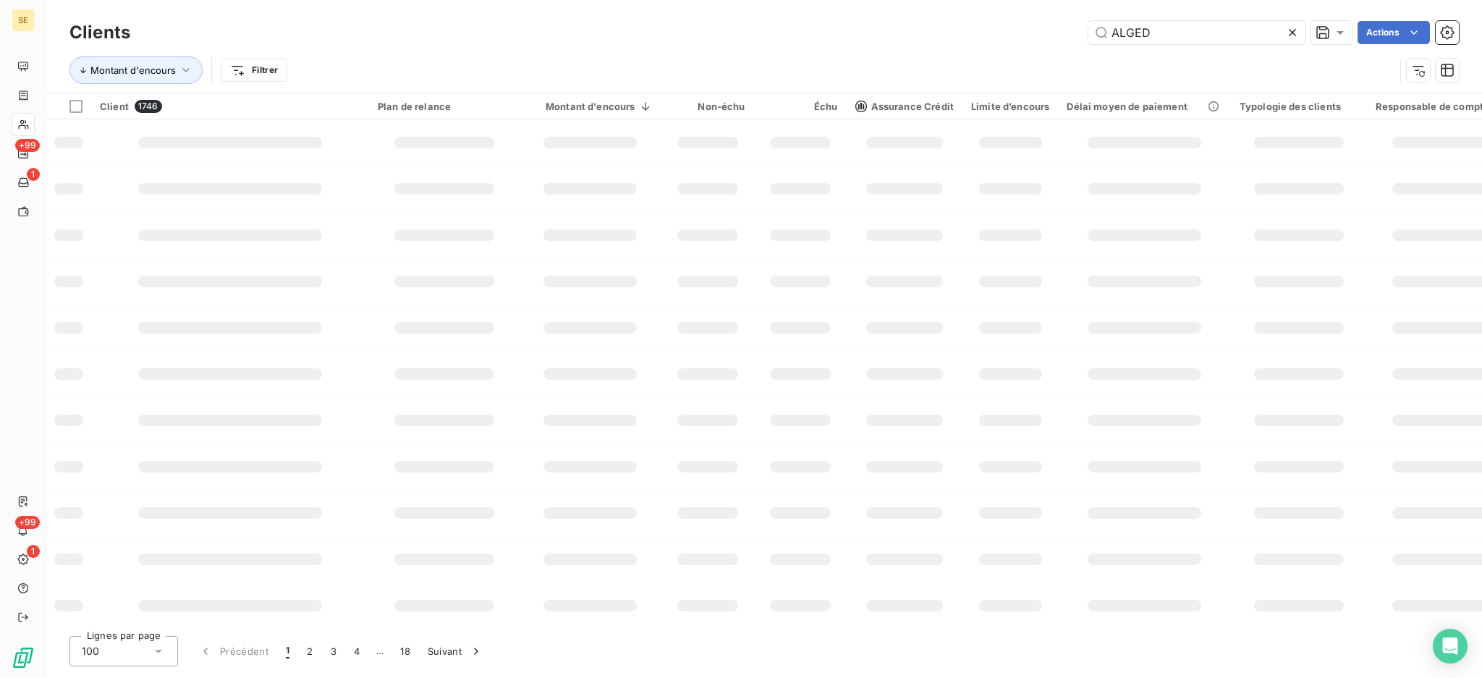
type input "ALGED"
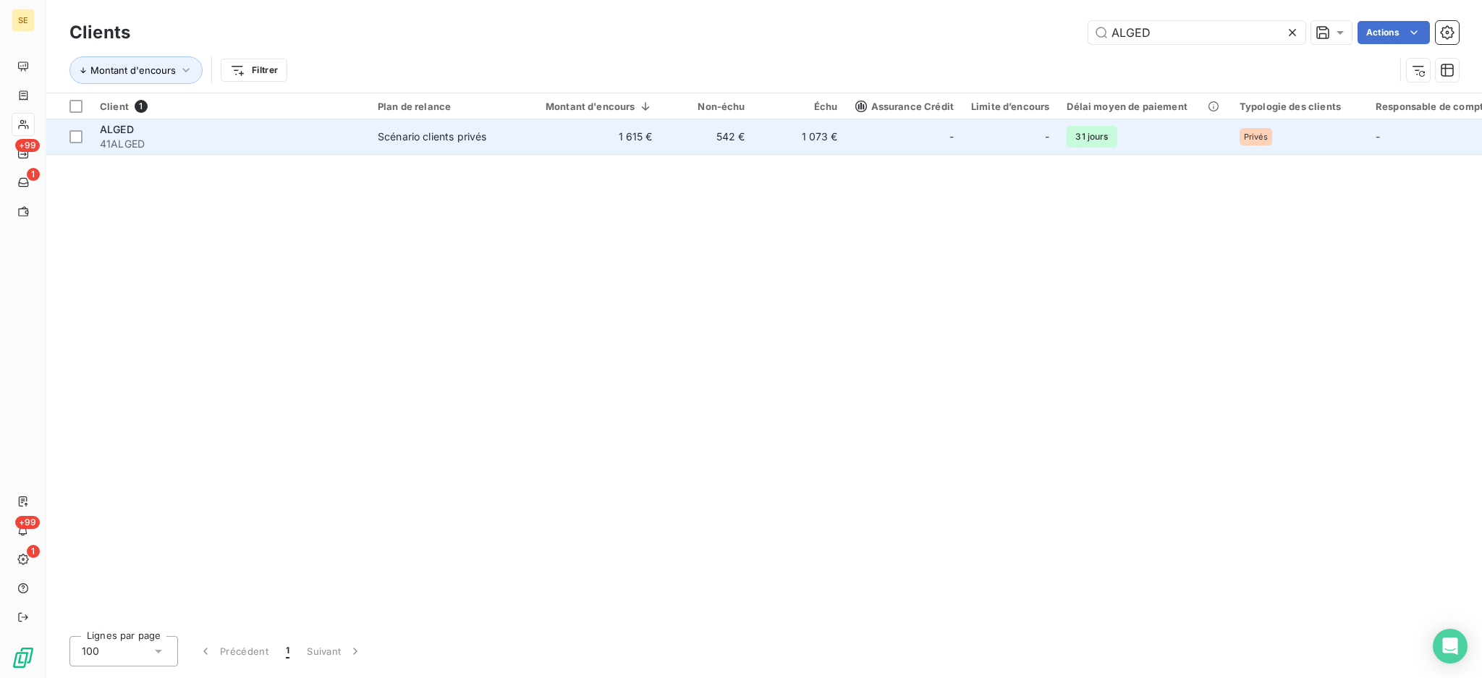
click at [515, 144] on td "Scénario clients privés" at bounding box center [444, 136] width 150 height 35
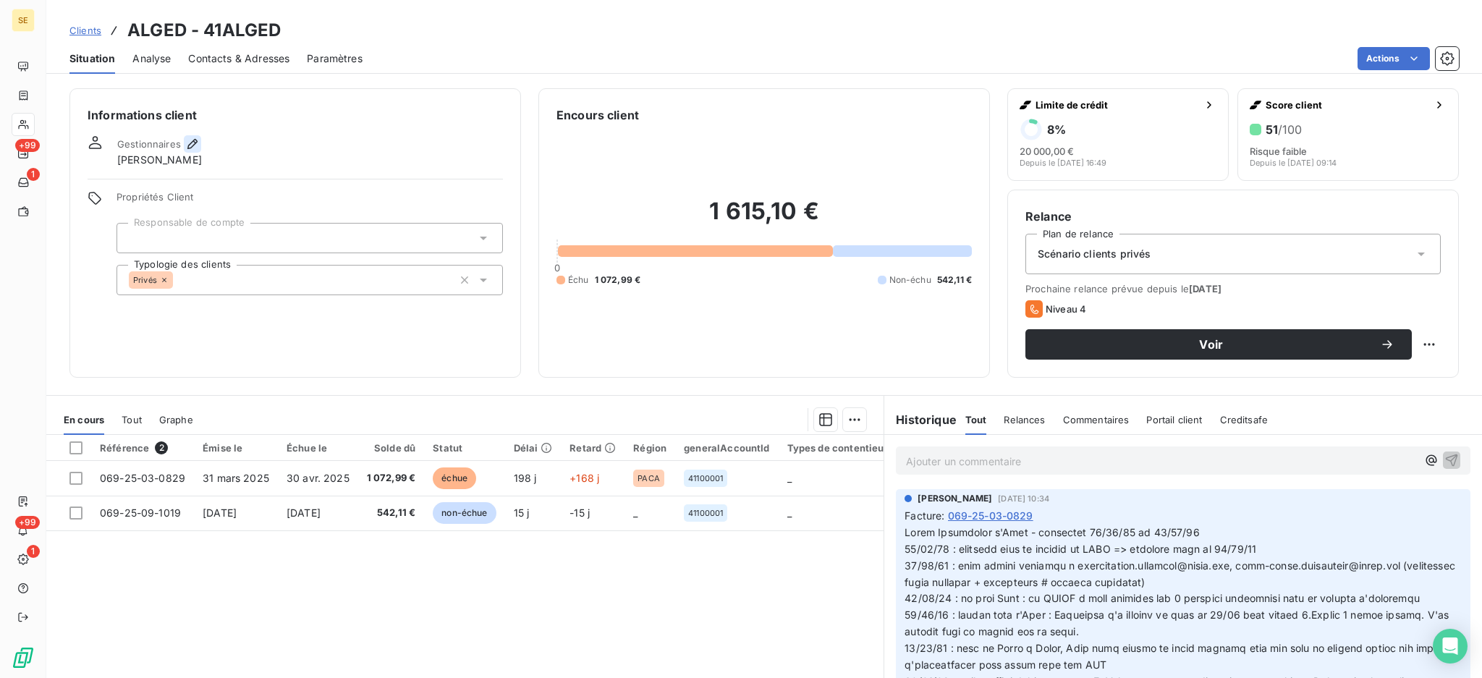
click at [192, 146] on icon "button" at bounding box center [192, 144] width 14 height 14
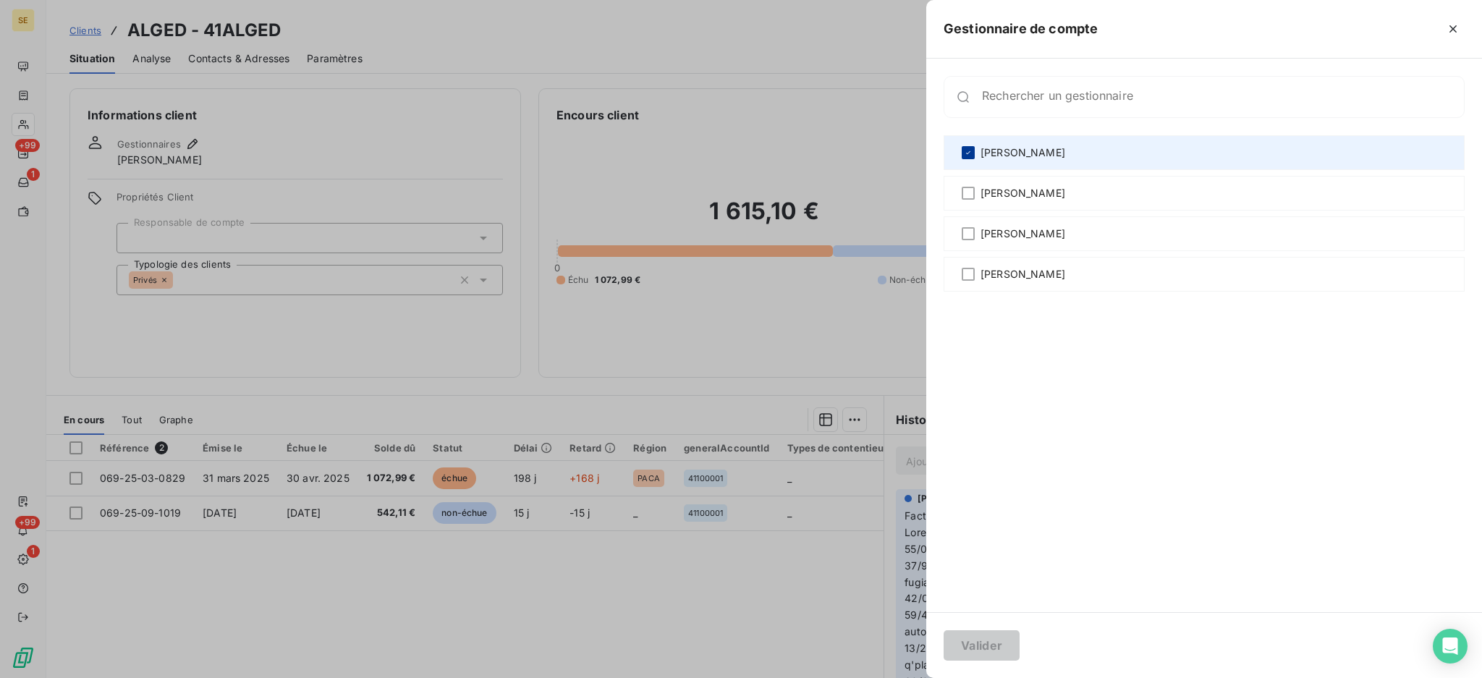
click at [969, 155] on icon at bounding box center [968, 152] width 9 height 9
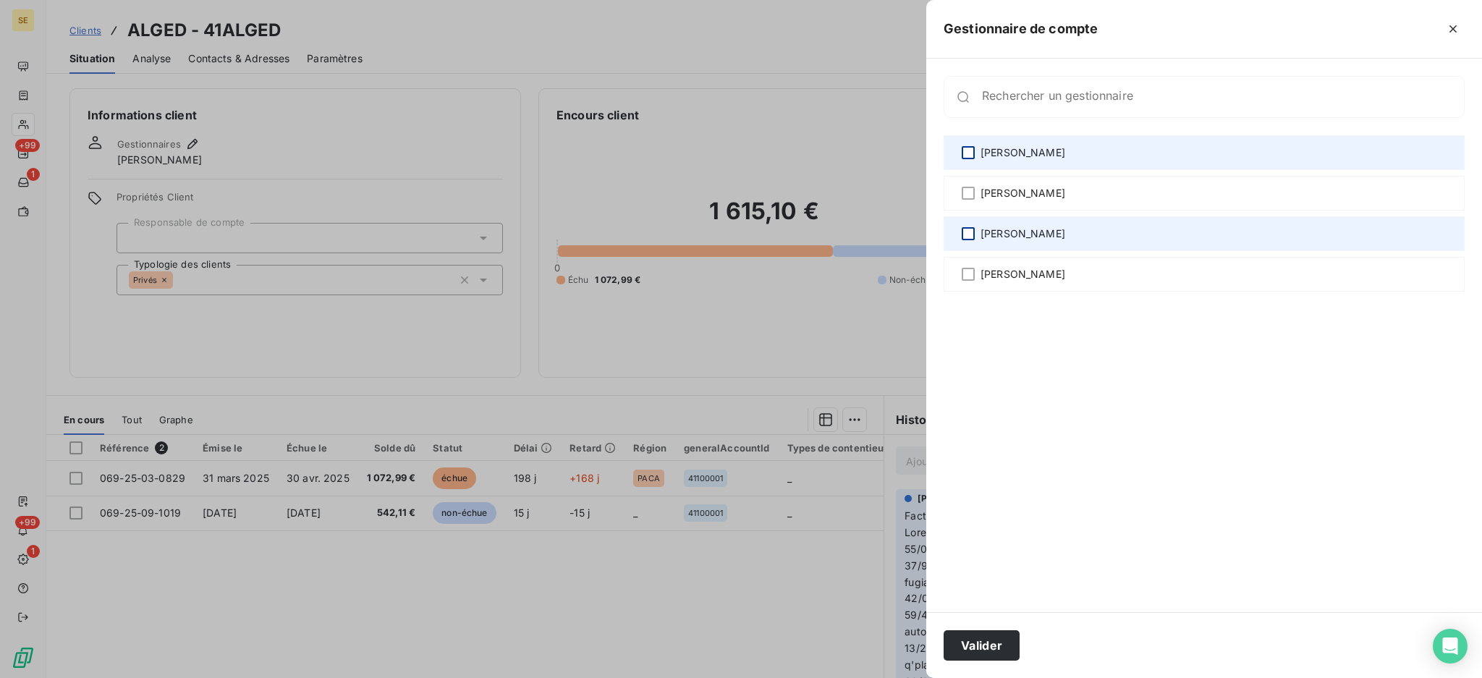
click at [967, 230] on div at bounding box center [968, 233] width 13 height 13
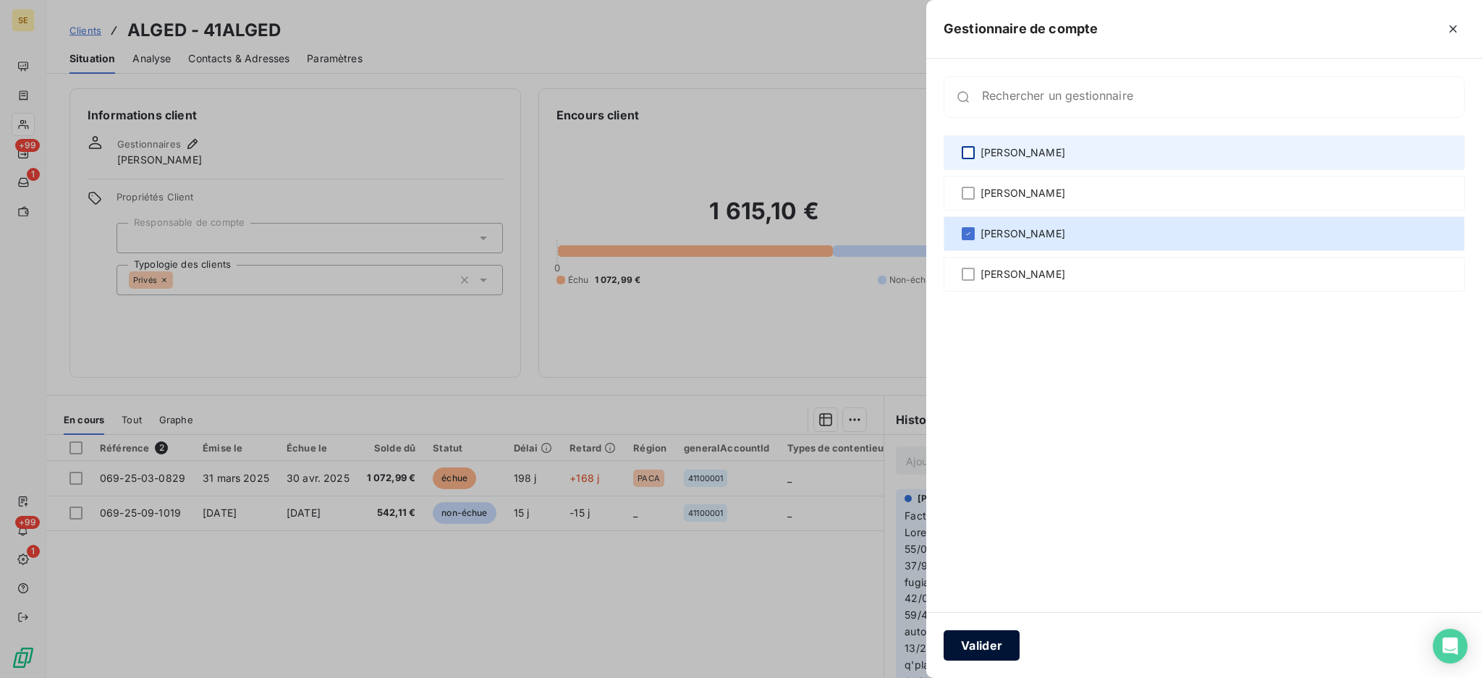
click at [978, 637] on button "Valider" at bounding box center [982, 645] width 76 height 30
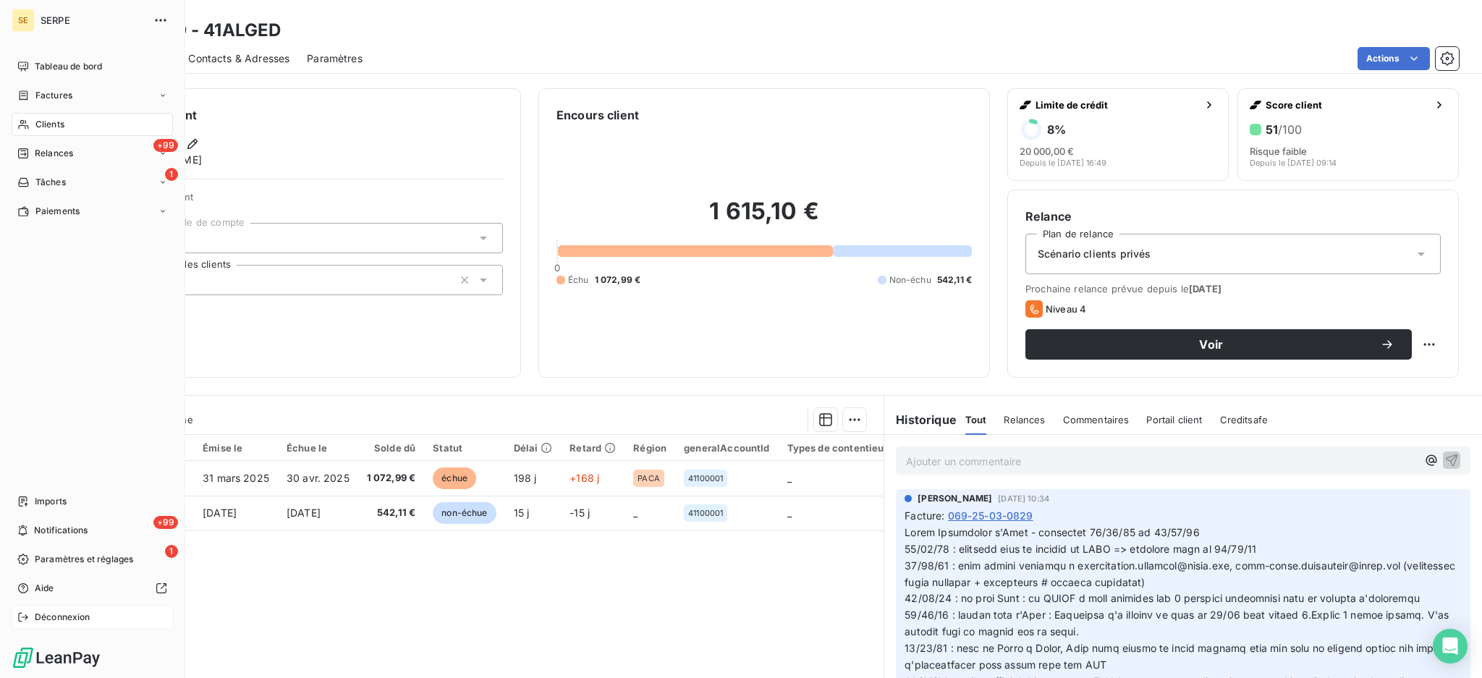
click at [69, 621] on span "Déconnexion" at bounding box center [63, 617] width 56 height 13
